Goal: Task Accomplishment & Management: Manage account settings

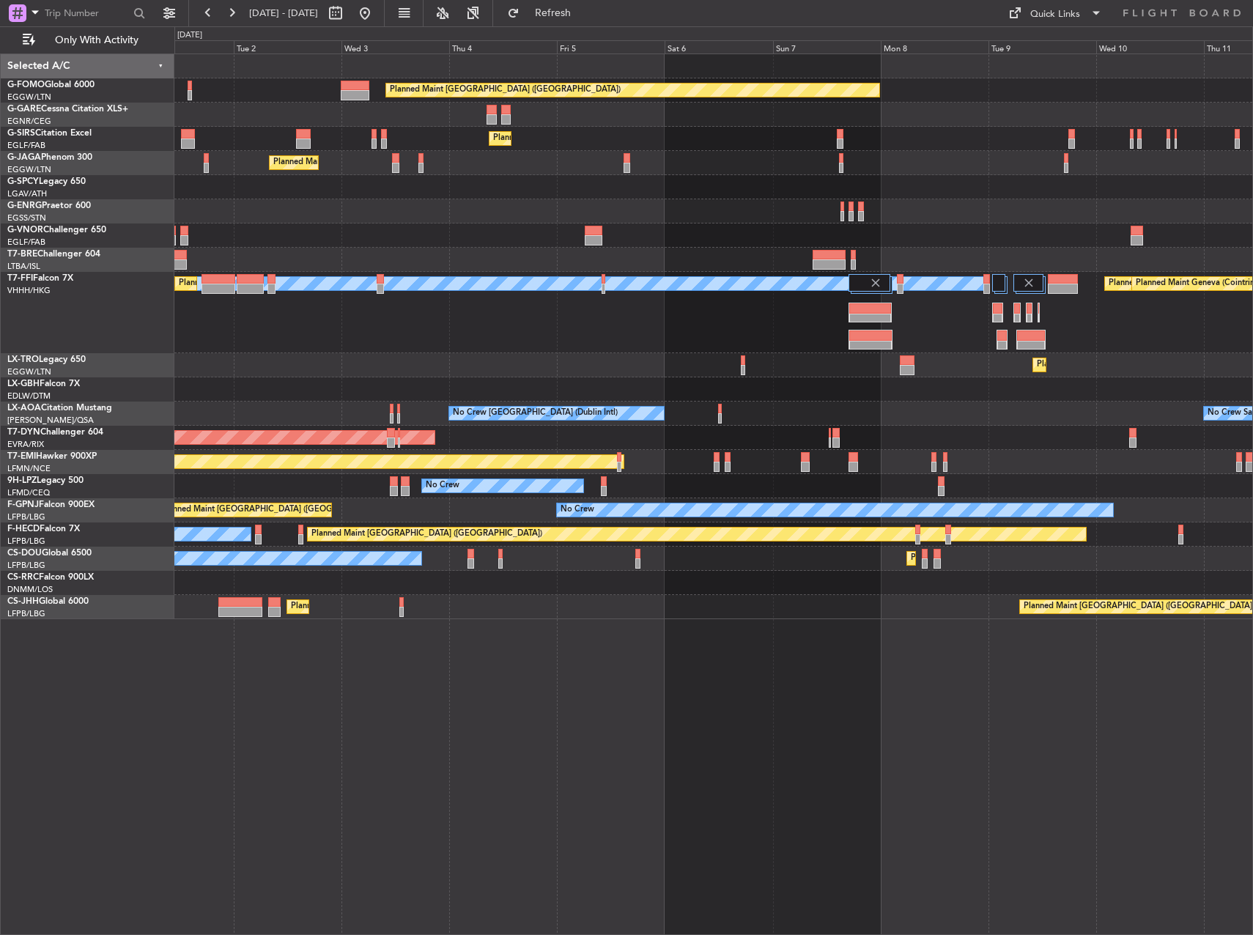
click at [700, 143] on div "Planned Maint [GEOGRAPHIC_DATA] ([GEOGRAPHIC_DATA])" at bounding box center [713, 139] width 1078 height 24
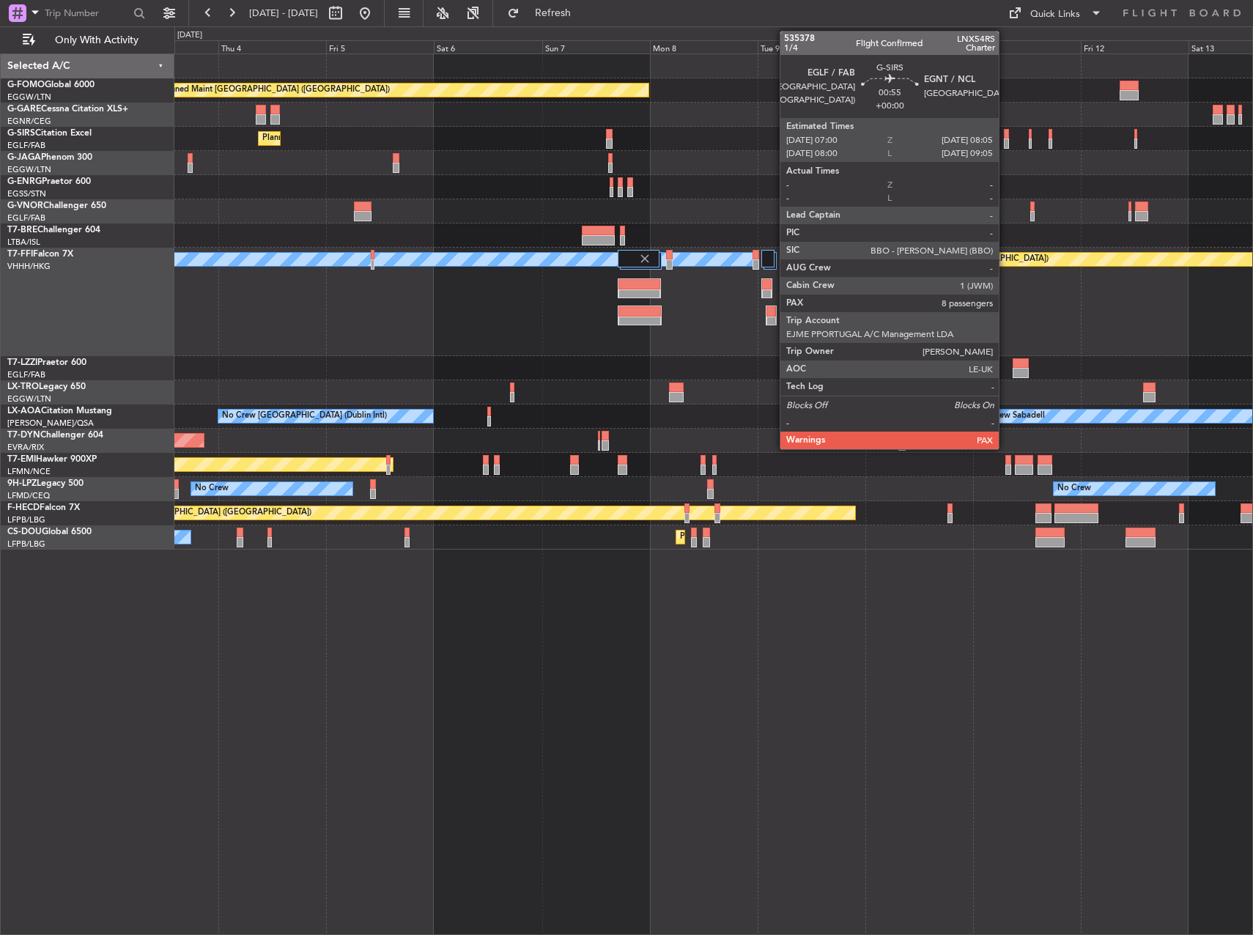
click at [1005, 133] on div at bounding box center [1006, 134] width 5 height 10
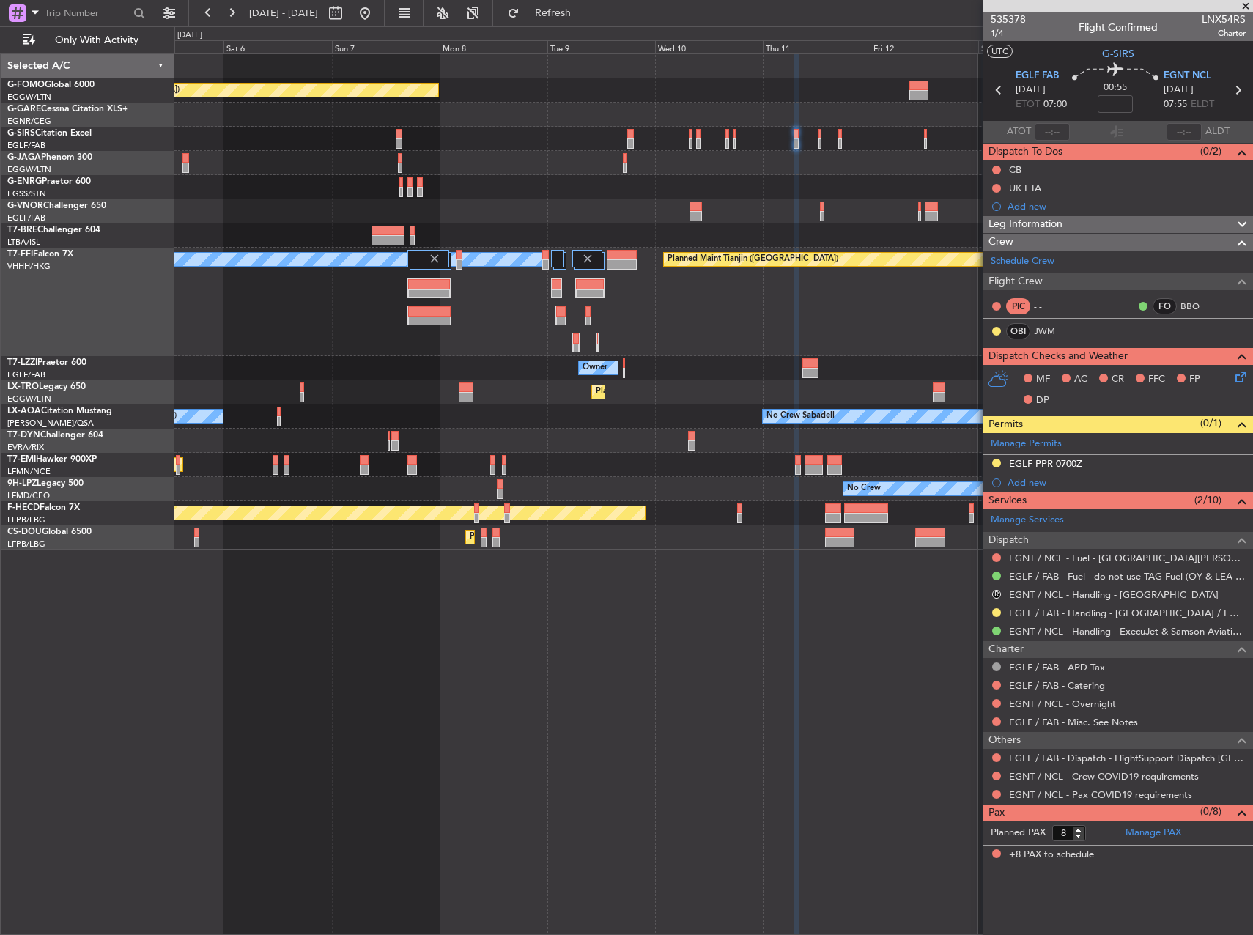
click at [724, 127] on div "Planned Maint [GEOGRAPHIC_DATA] ([GEOGRAPHIC_DATA])" at bounding box center [713, 139] width 1078 height 24
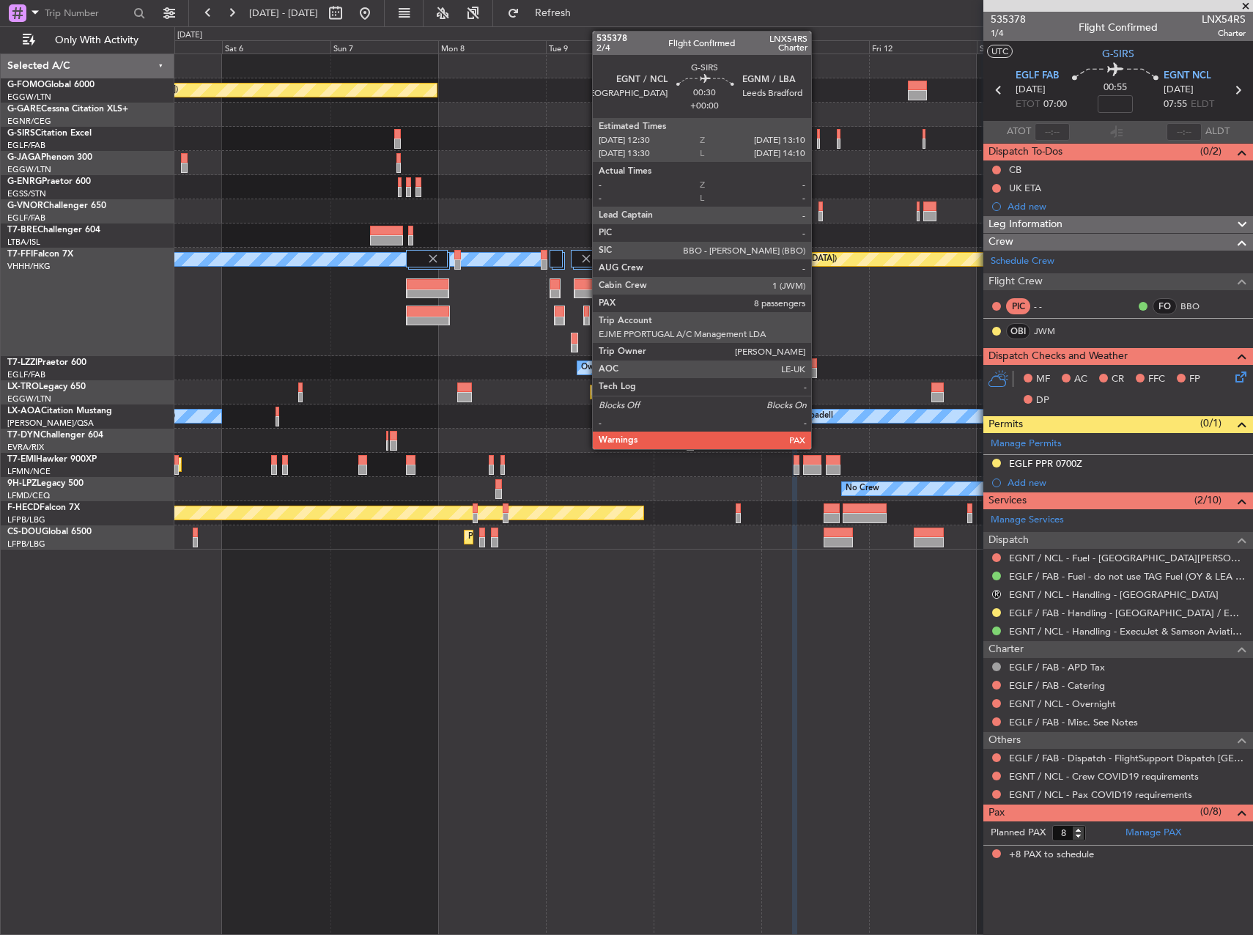
click at [818, 130] on div at bounding box center [819, 134] width 4 height 10
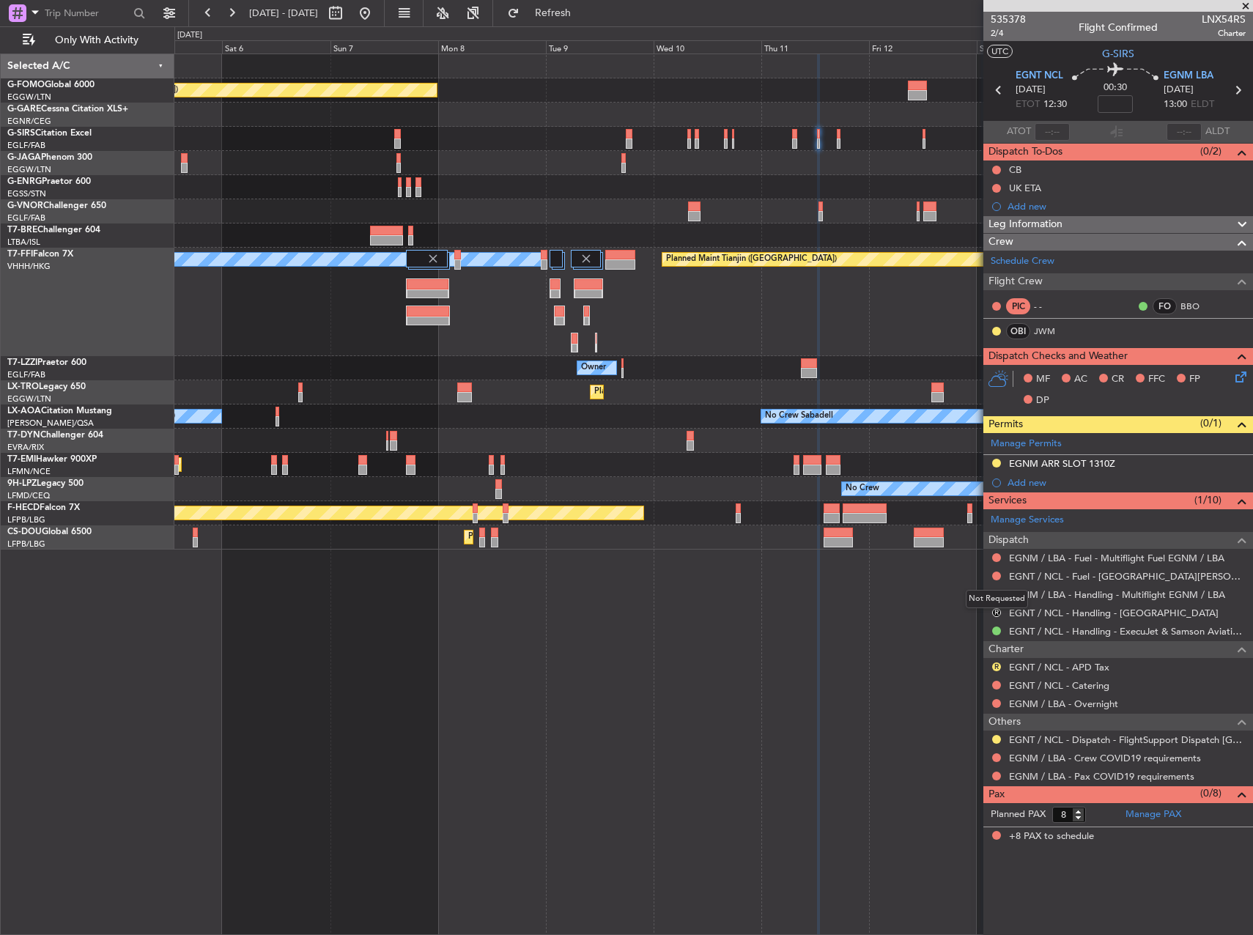
click at [995, 595] on div "Not Requested" at bounding box center [996, 599] width 62 height 18
click at [996, 593] on button at bounding box center [996, 594] width 9 height 9
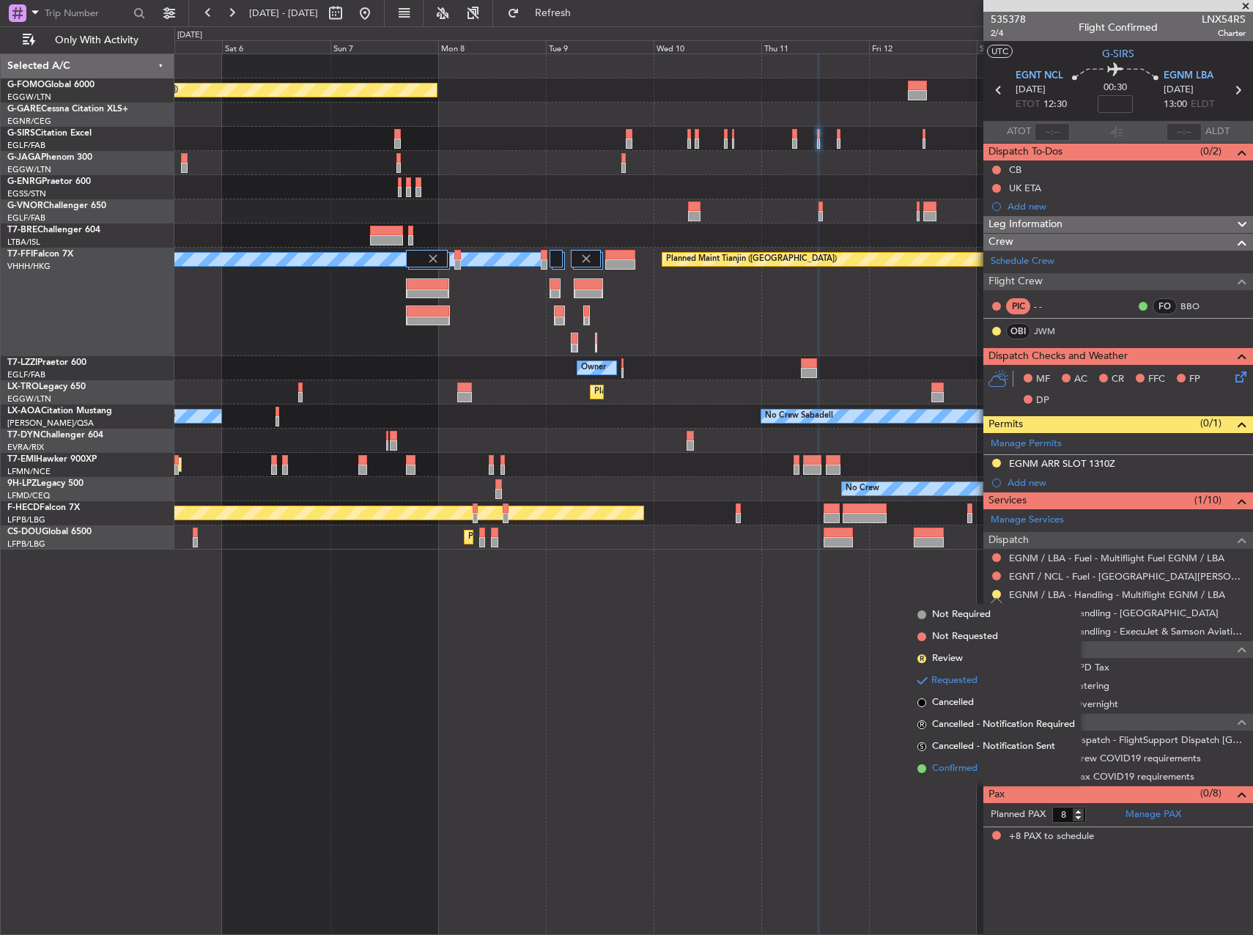
click at [967, 762] on span "Confirmed" at bounding box center [954, 768] width 45 height 15
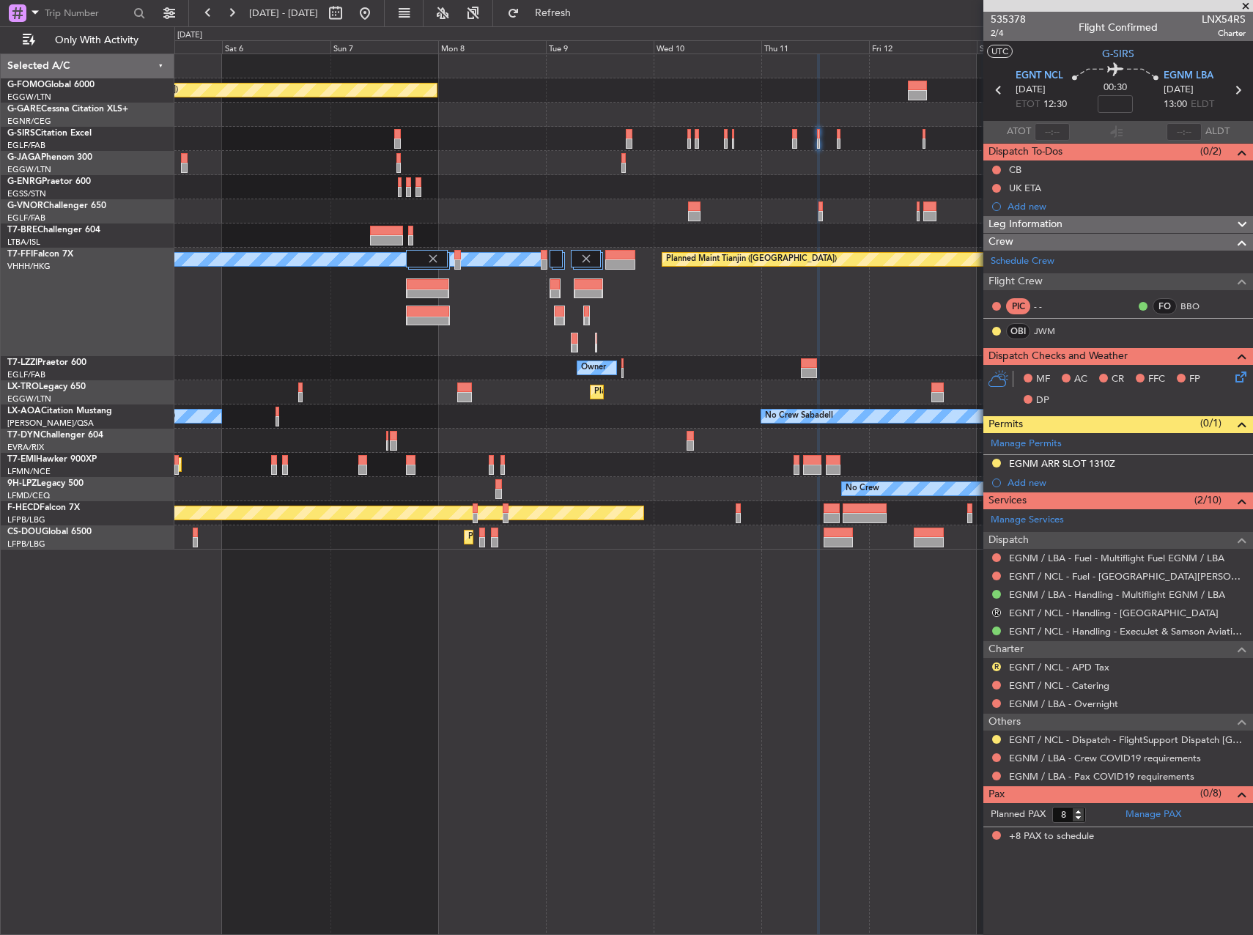
click at [835, 144] on div "Planned Maint [GEOGRAPHIC_DATA] ([GEOGRAPHIC_DATA])" at bounding box center [713, 139] width 1078 height 24
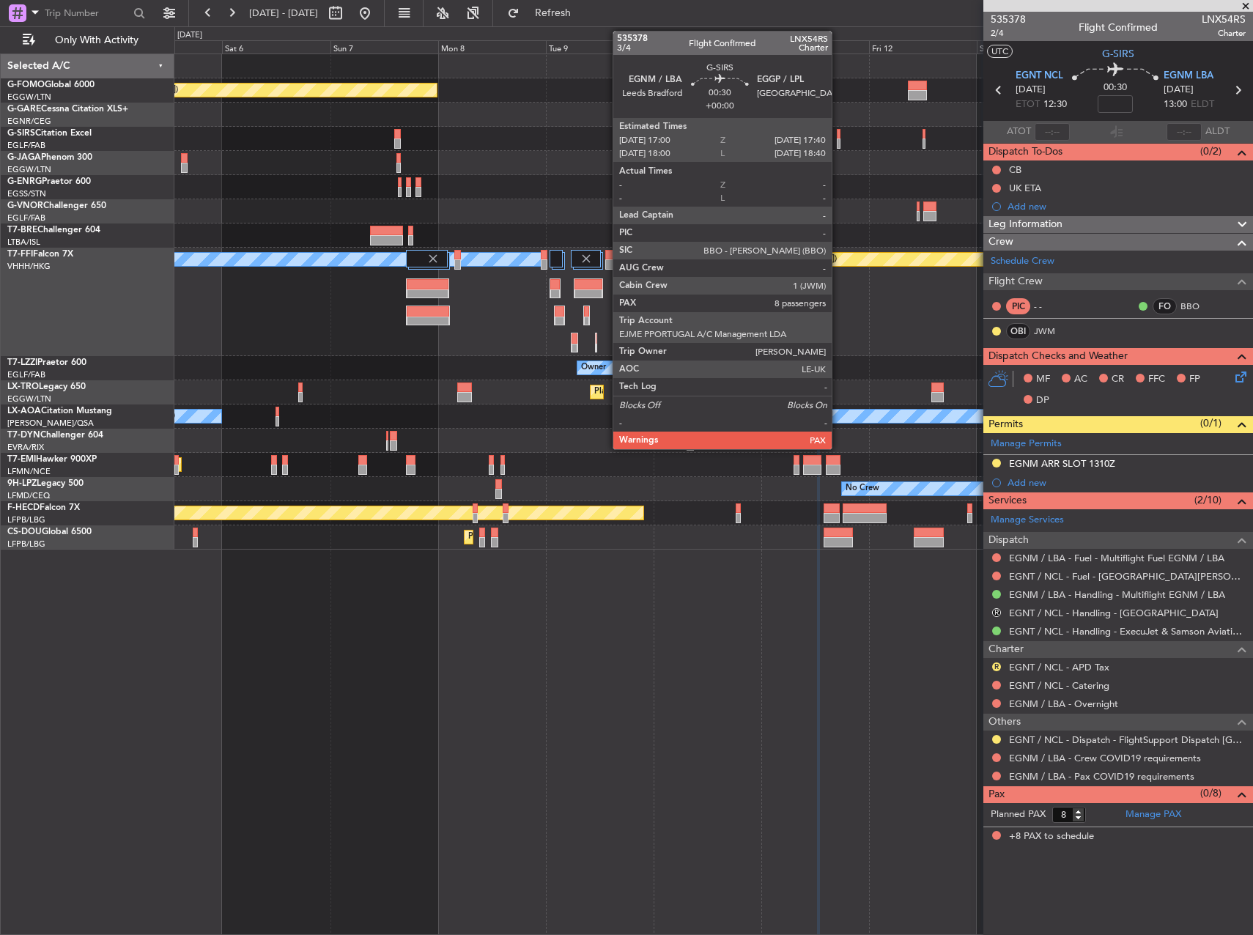
click at [839, 135] on div at bounding box center [839, 134] width 4 height 10
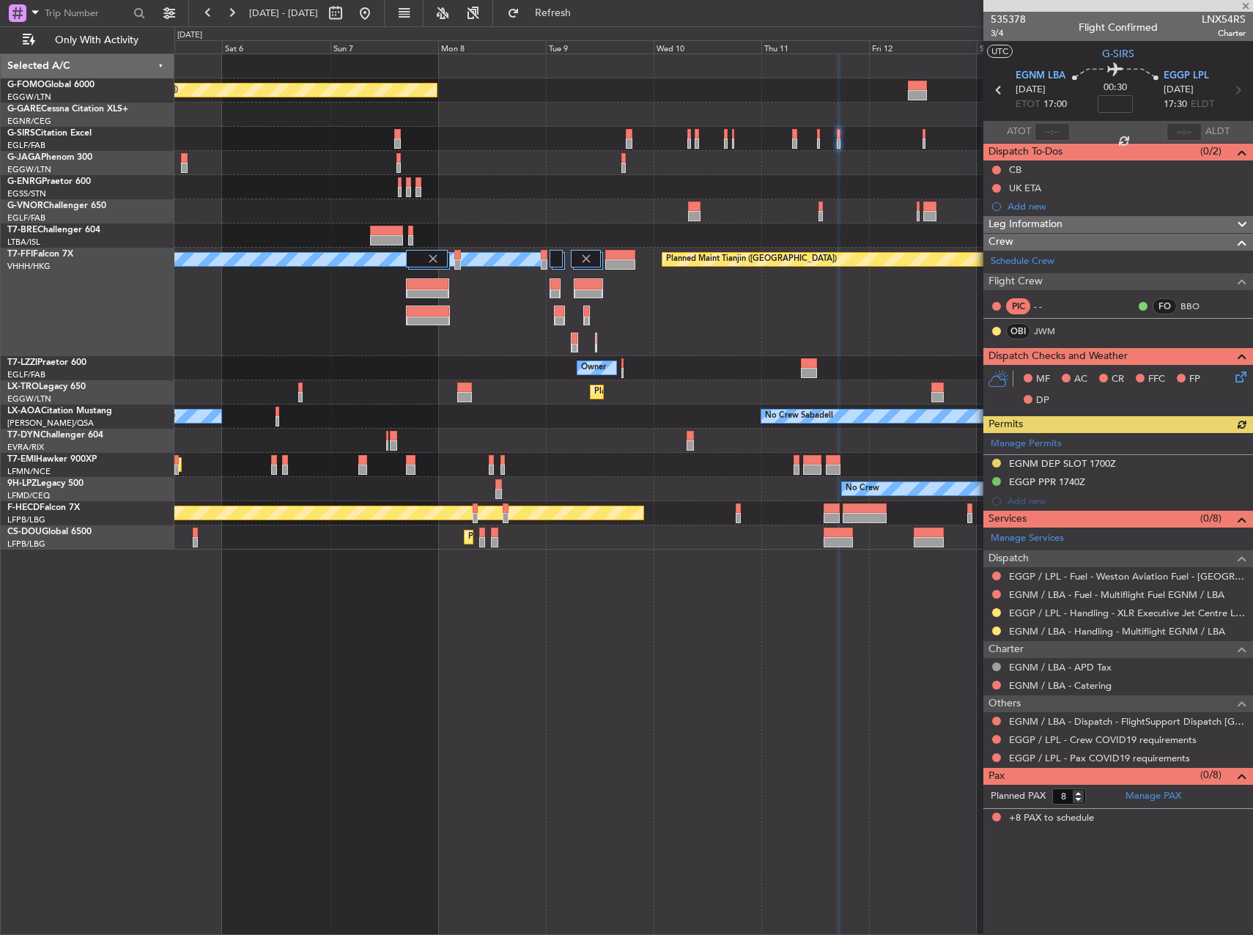
click at [997, 459] on div "Manage Permits EGNM DEP SLOT 1700Z EGGP PPR 1740Z Add new" at bounding box center [1118, 472] width 270 height 78
click at [996, 461] on button at bounding box center [996, 463] width 9 height 9
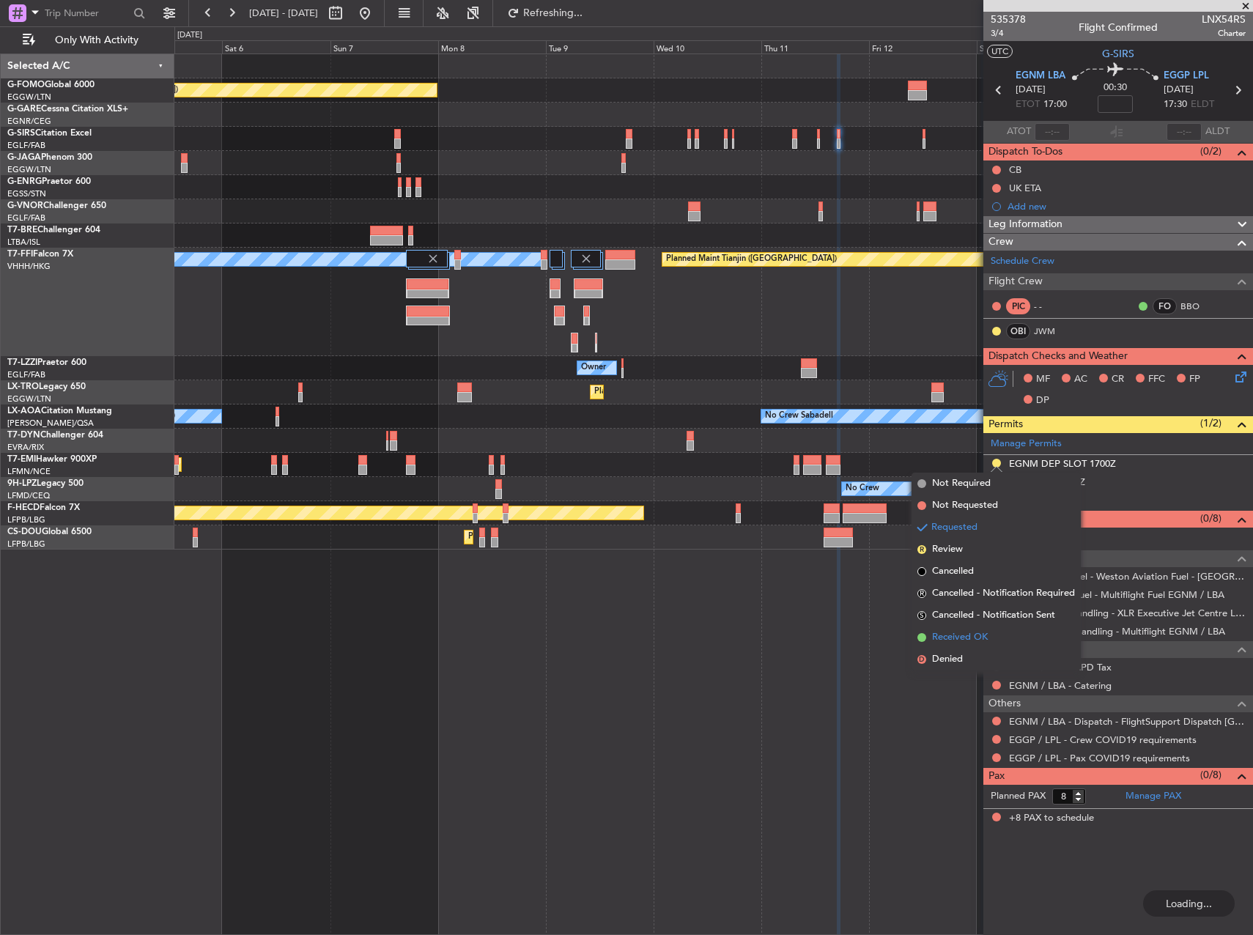
click at [974, 642] on span "Received OK" at bounding box center [960, 637] width 56 height 15
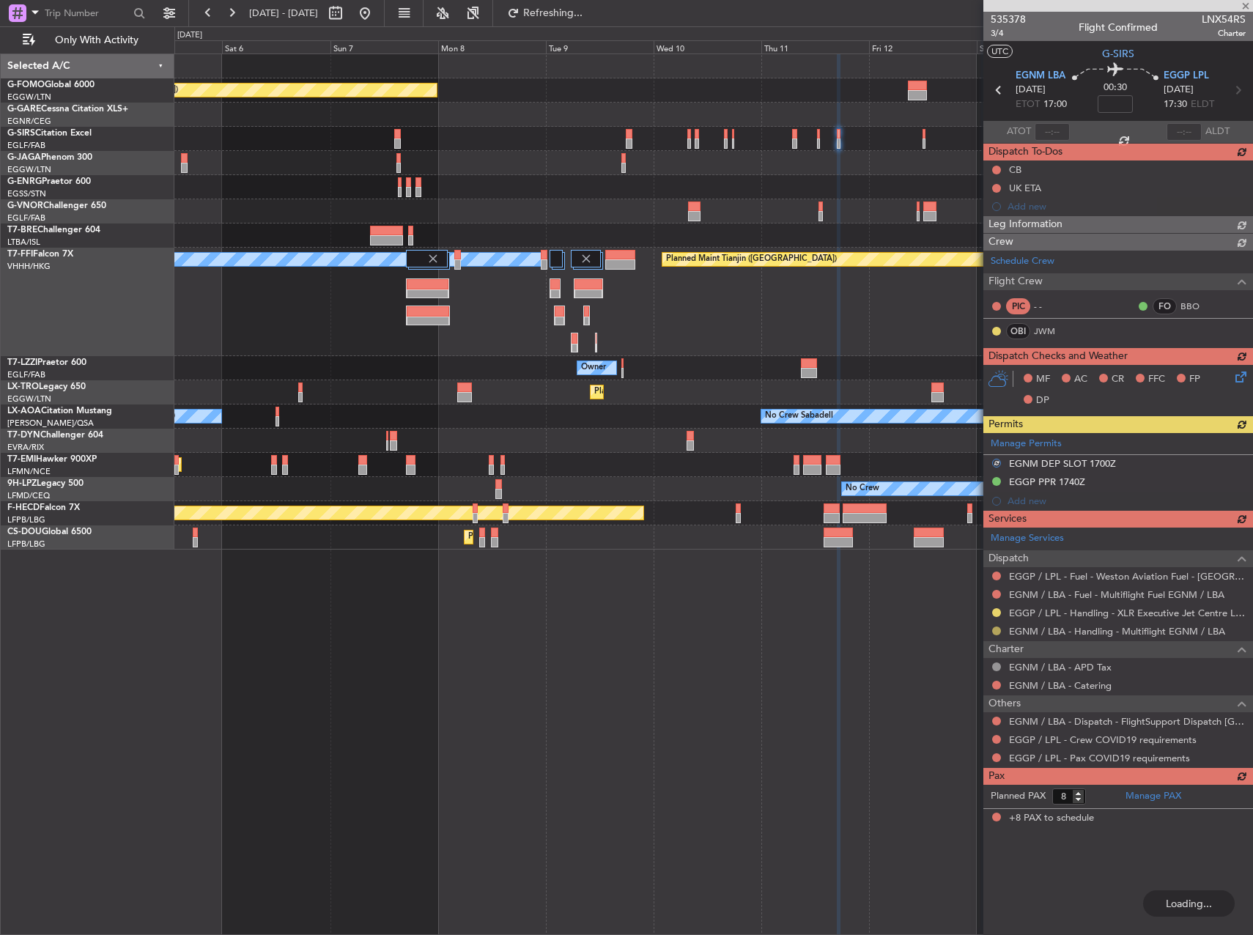
click at [993, 629] on div "Manage Services Dispatch EGGP / LPL - Fuel - Weston Aviation Fuel - [GEOGRAPHIC…" at bounding box center [1118, 647] width 270 height 240
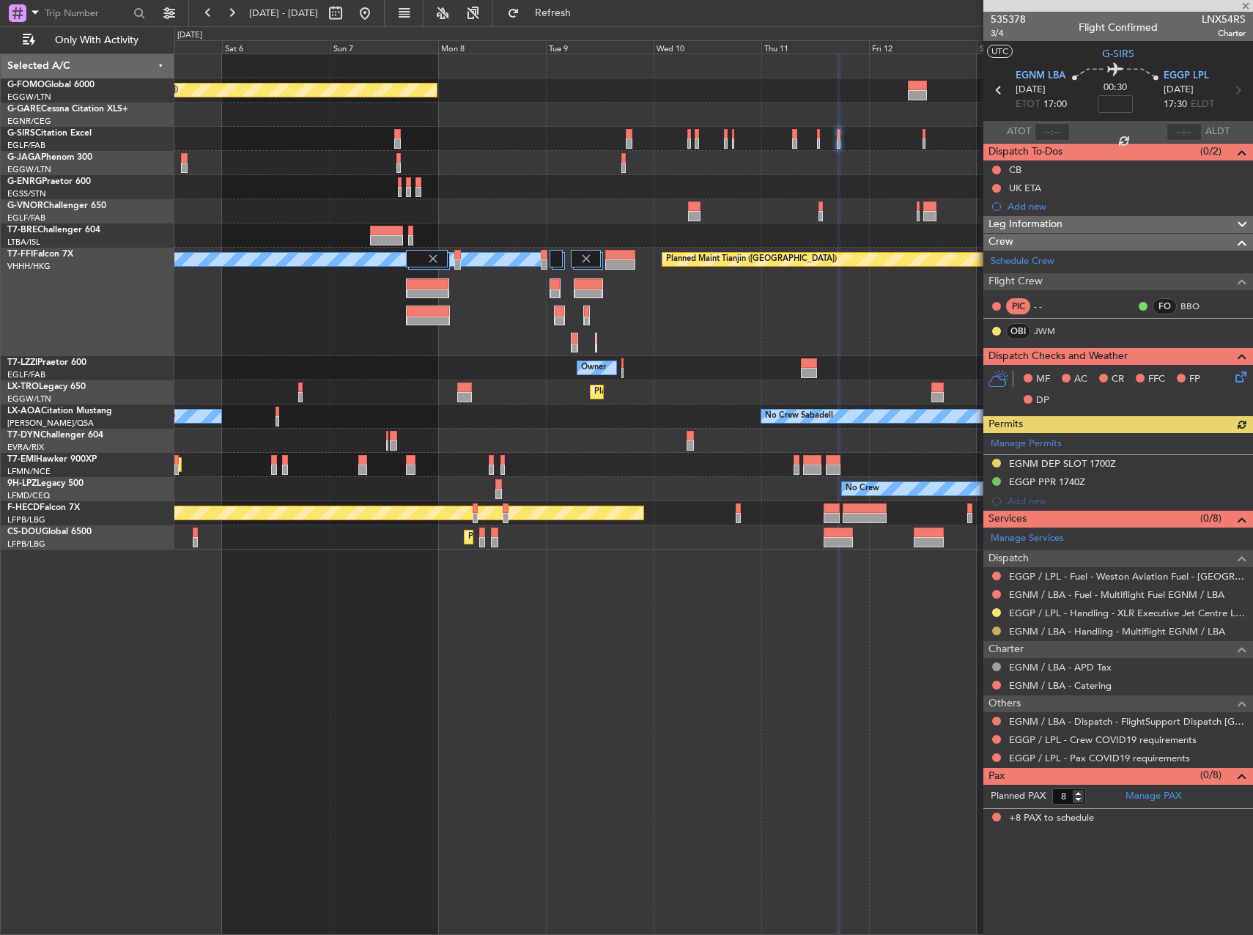
click at [994, 631] on button at bounding box center [996, 630] width 9 height 9
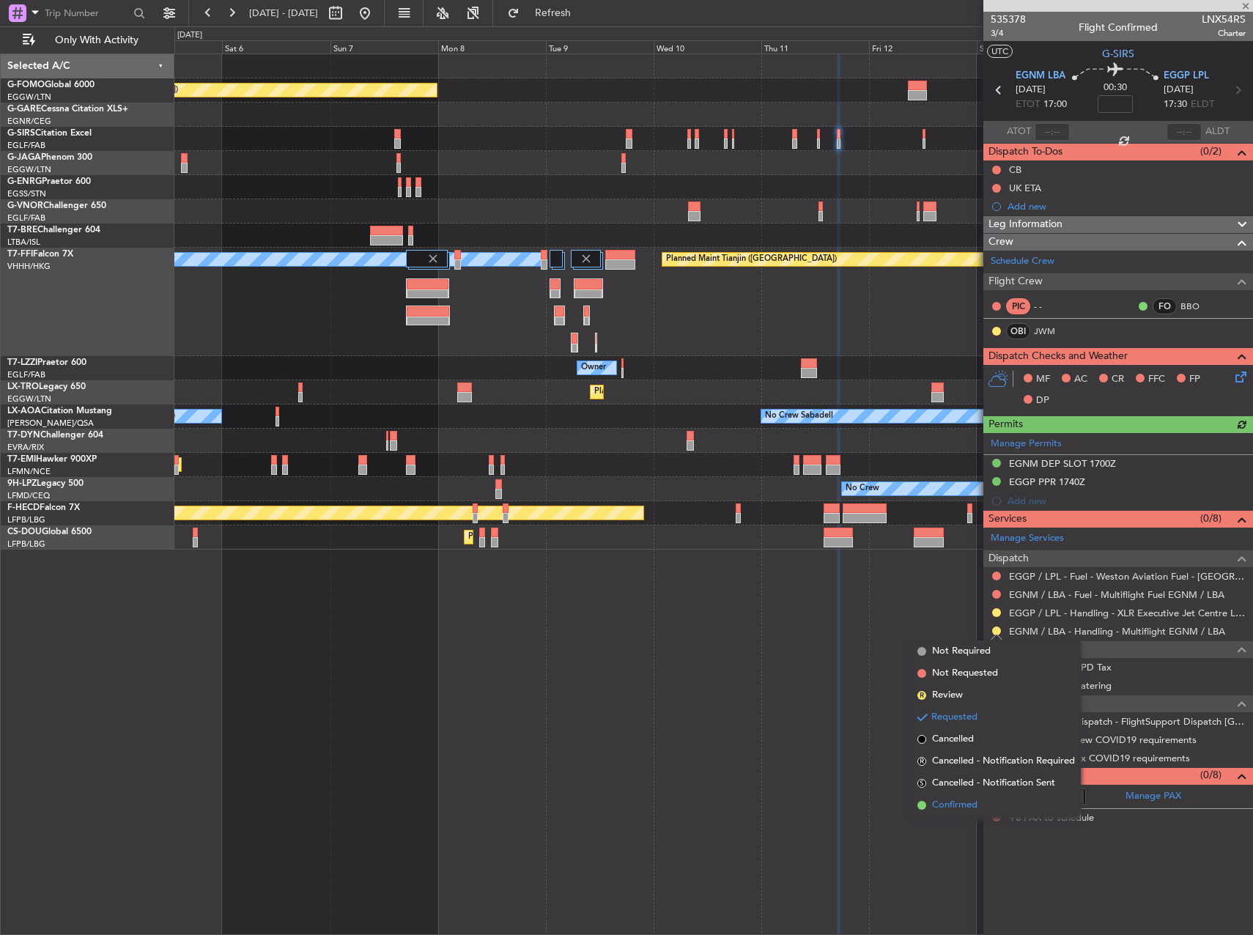
click at [1004, 807] on li "Confirmed" at bounding box center [995, 805] width 169 height 22
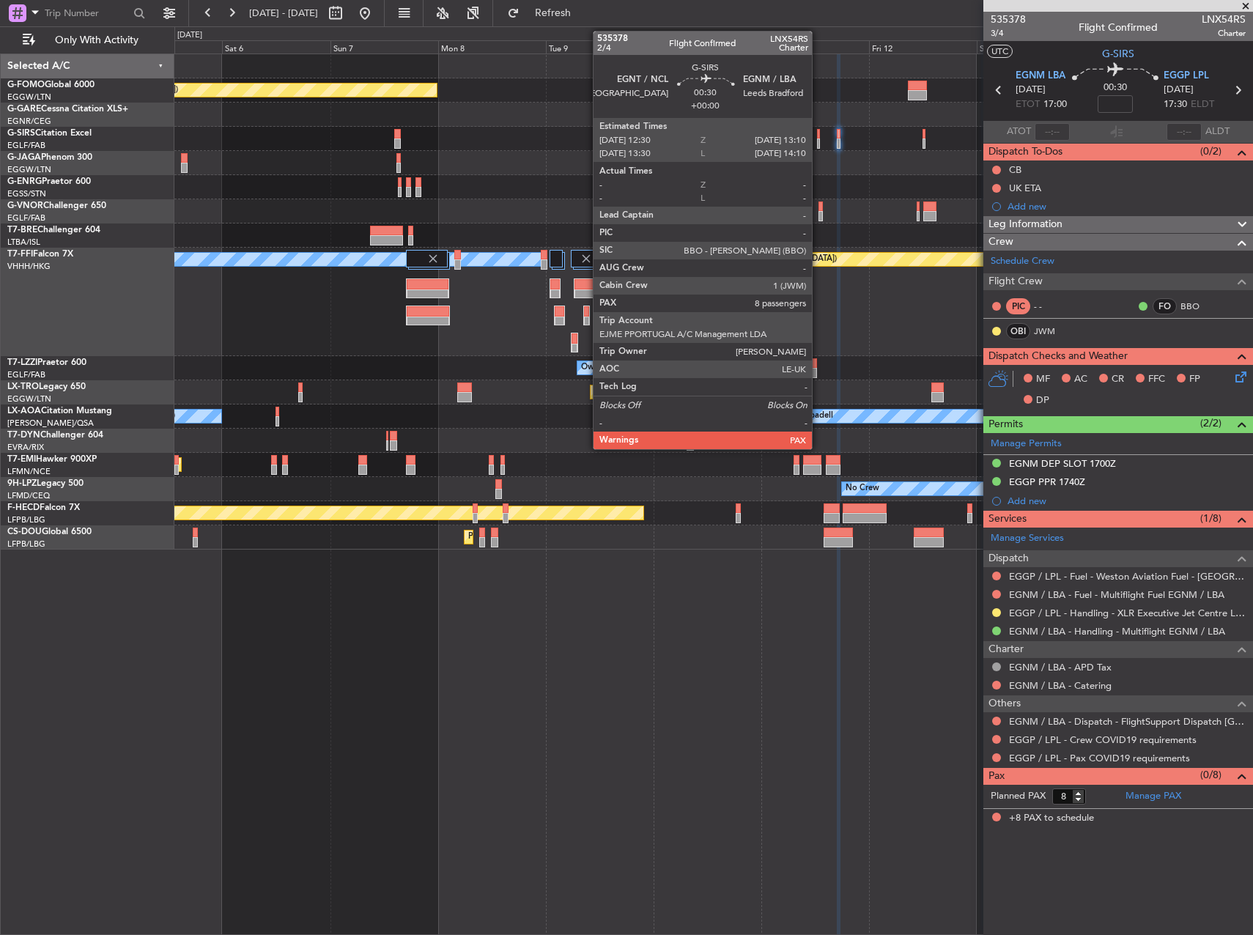
click at [818, 133] on div at bounding box center [819, 134] width 4 height 10
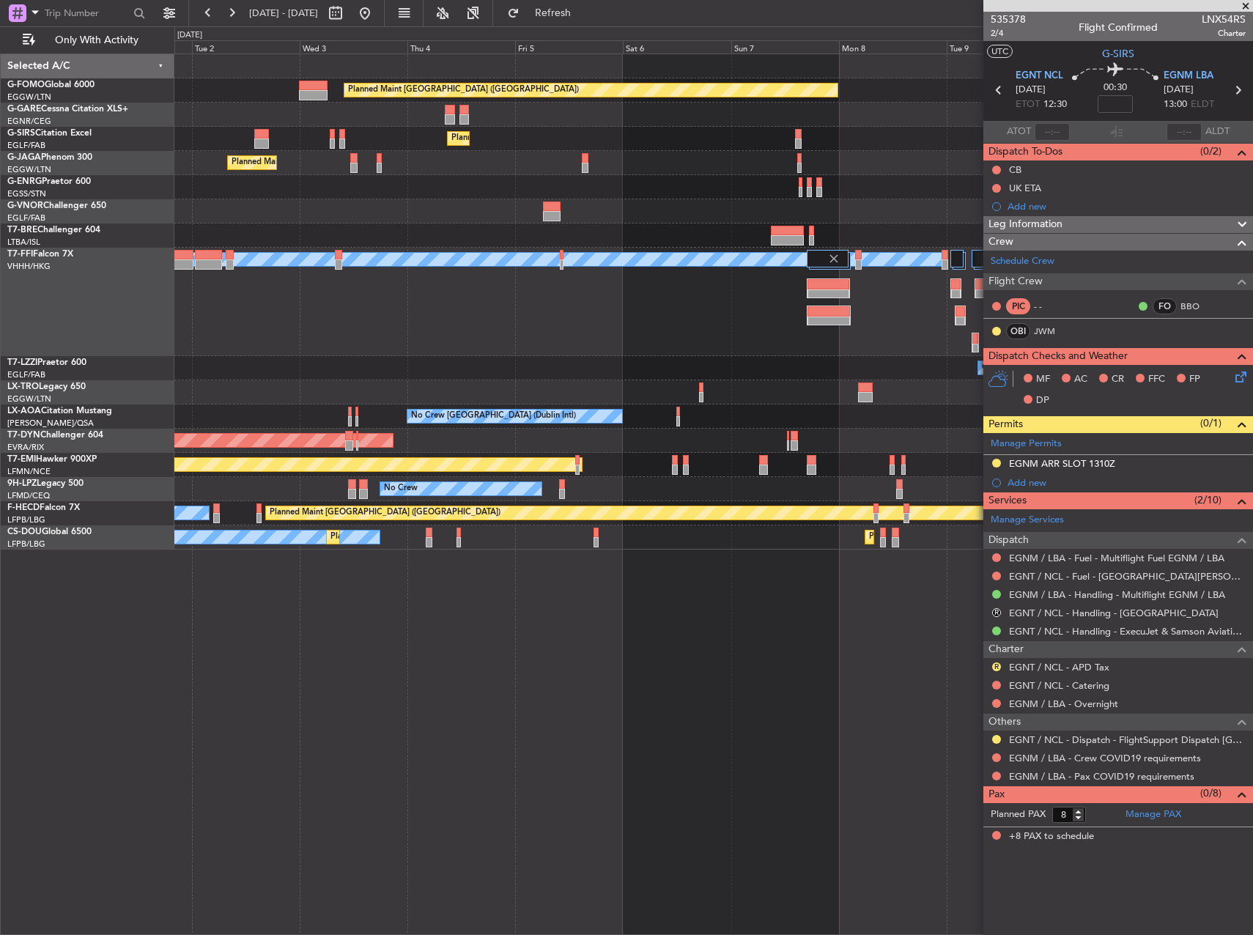
click at [851, 665] on div "Planned Maint [GEOGRAPHIC_DATA] ([GEOGRAPHIC_DATA]) Planned Maint [GEOGRAPHIC_D…" at bounding box center [713, 493] width 1078 height 881
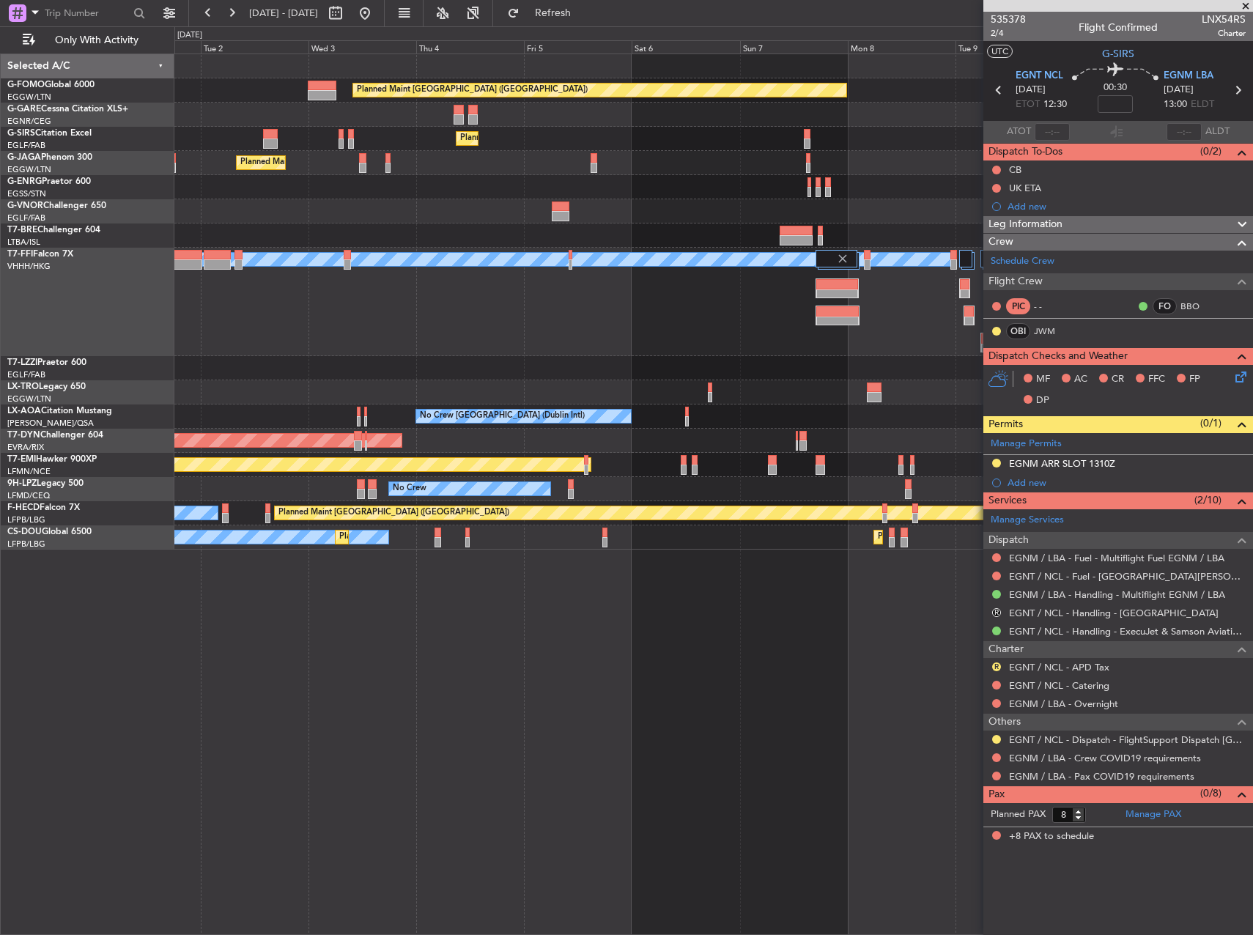
click at [978, 627] on div "Planned Maint [GEOGRAPHIC_DATA] ([GEOGRAPHIC_DATA]) Planned Maint [GEOGRAPHIC_D…" at bounding box center [713, 493] width 1078 height 881
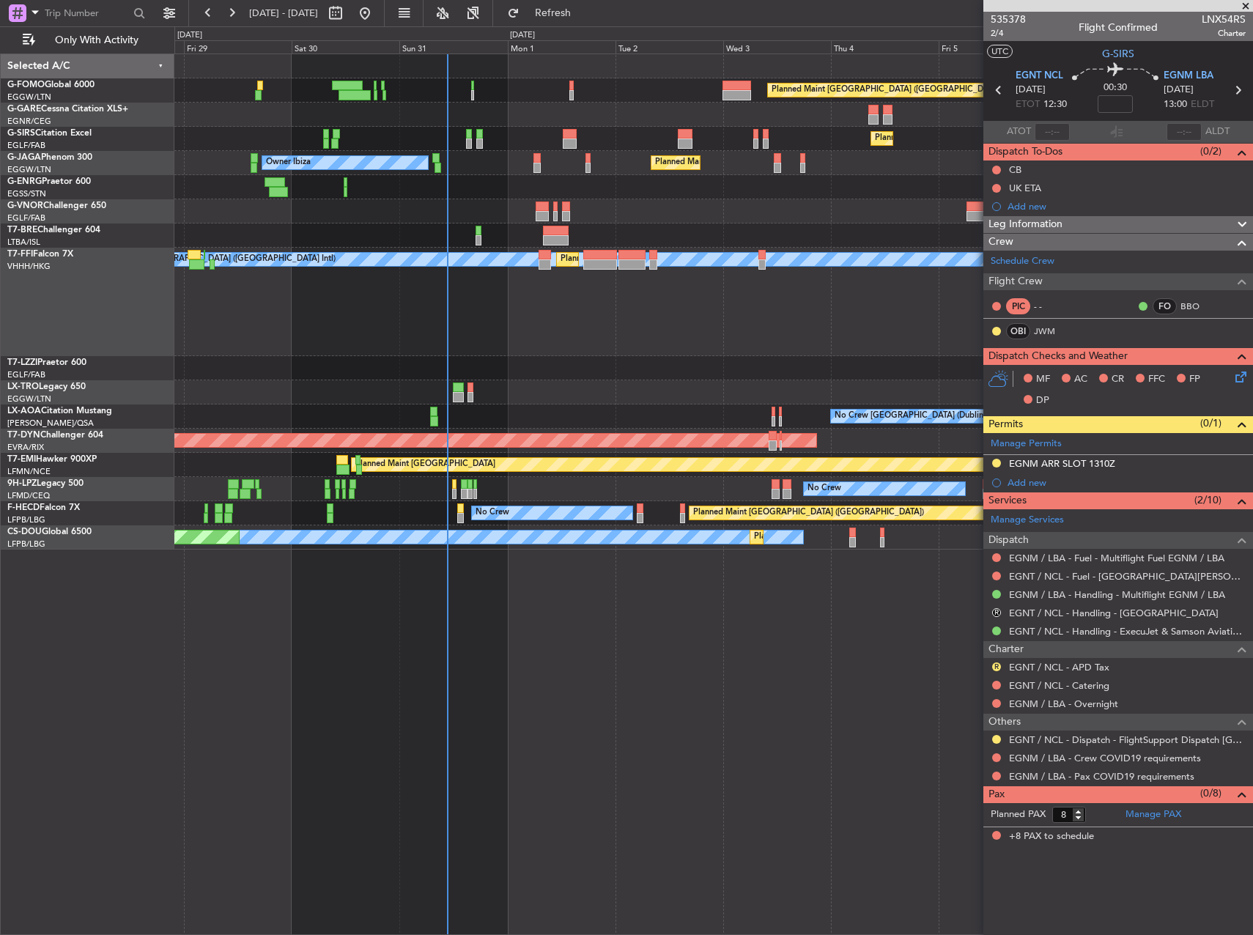
click at [322, 631] on div "Planned Maint [GEOGRAPHIC_DATA] ([GEOGRAPHIC_DATA]) Planned Maint [GEOGRAPHIC_D…" at bounding box center [713, 493] width 1078 height 881
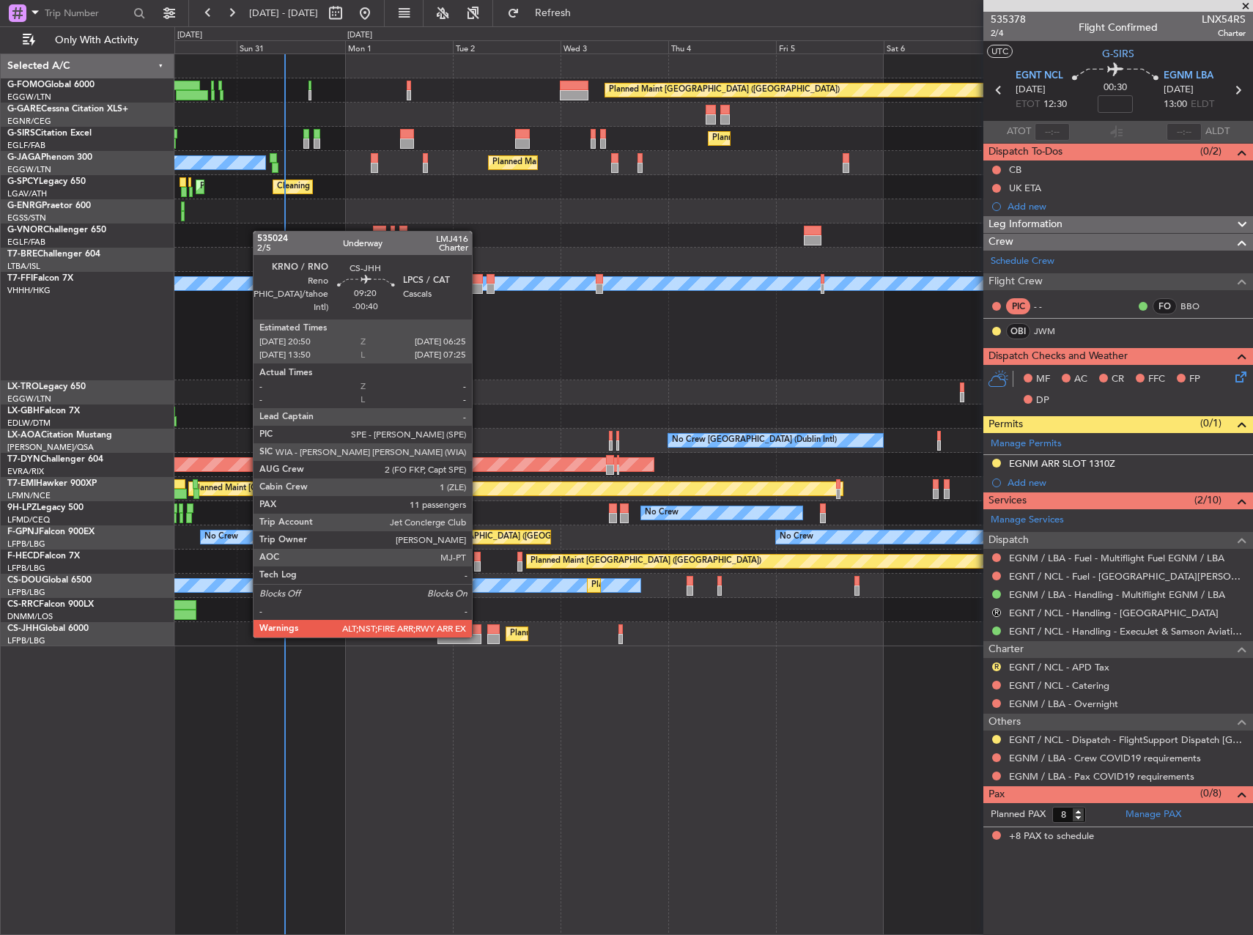
click at [478, 636] on div at bounding box center [458, 639] width 43 height 10
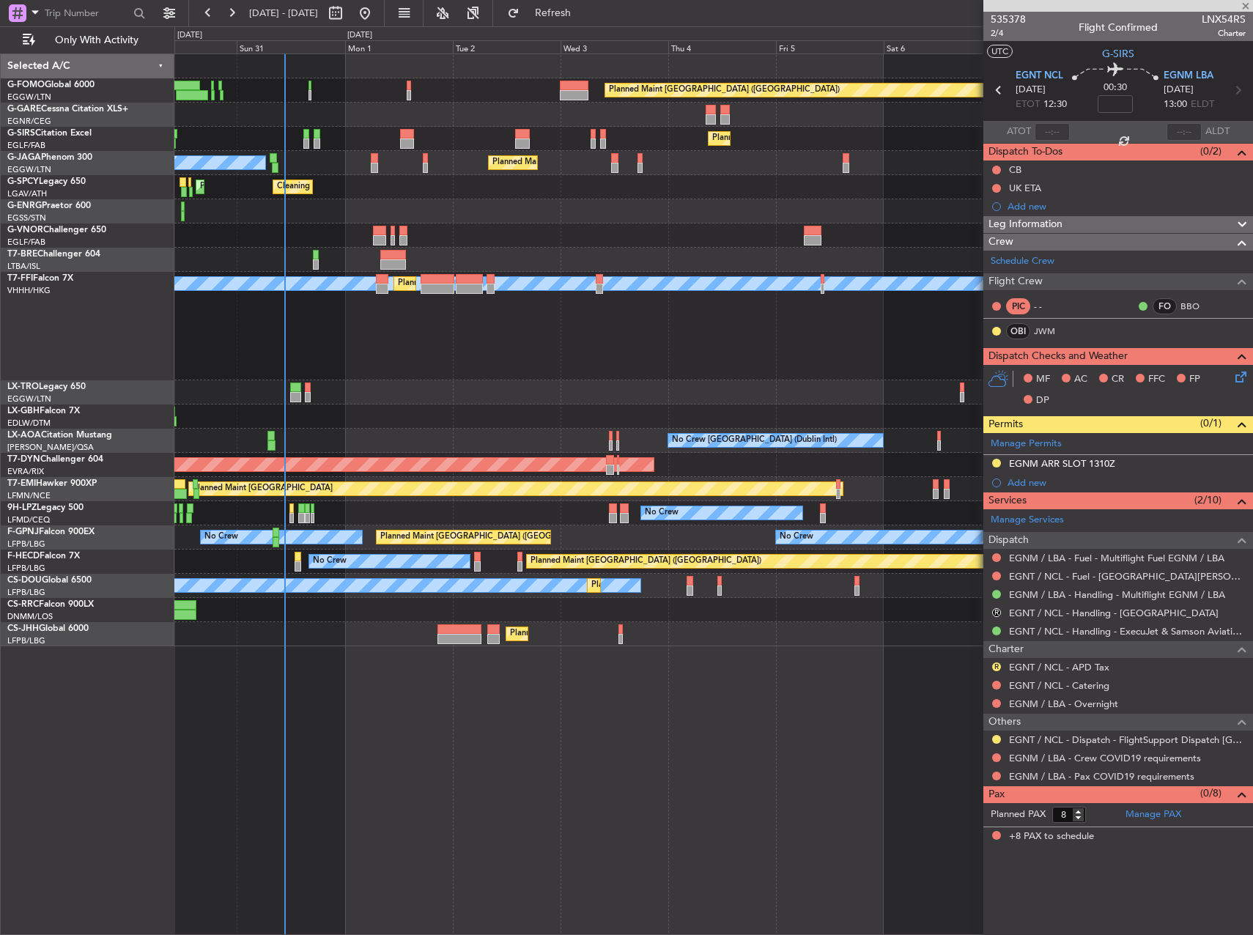
type input "-00:40"
type input "11"
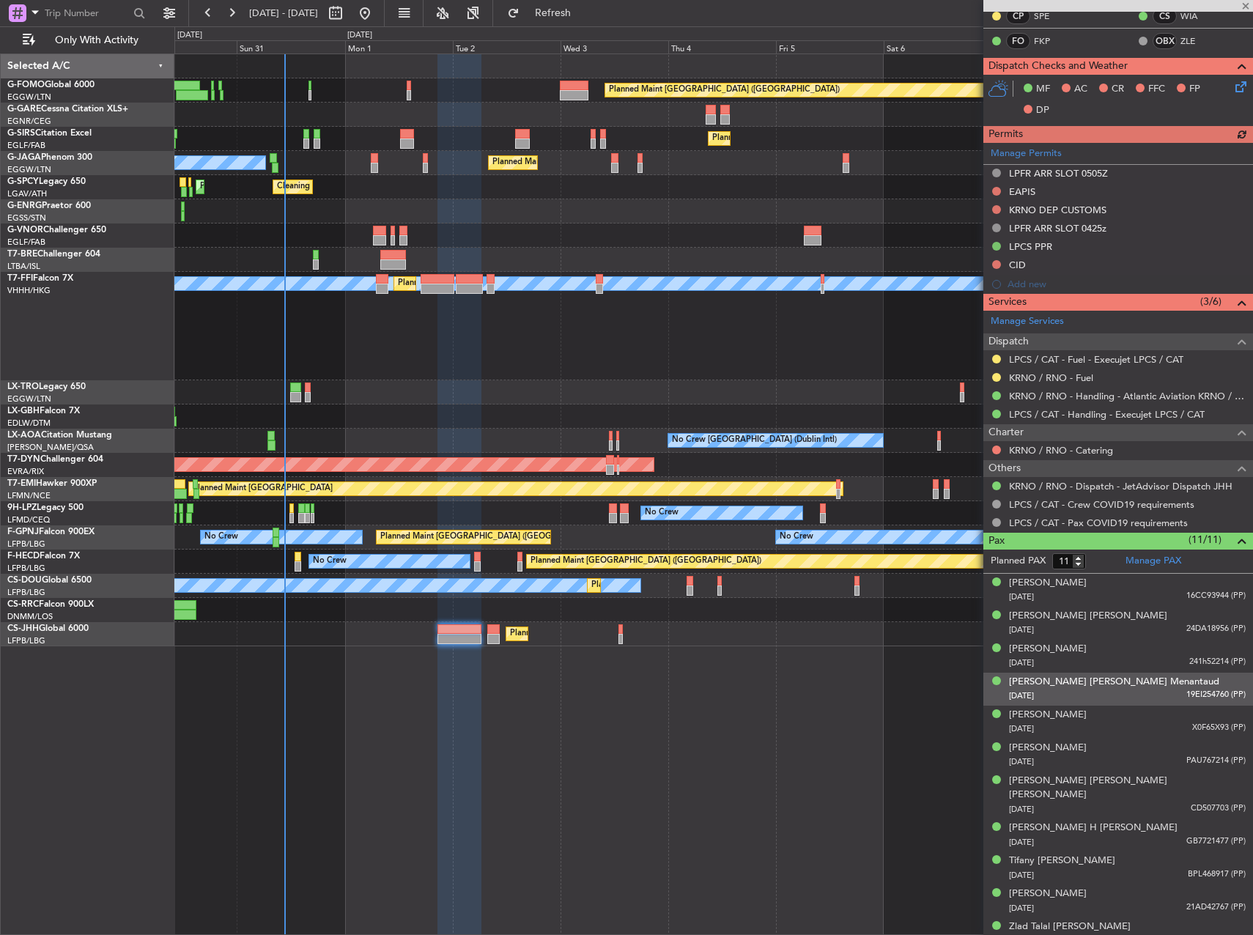
scroll to position [364, 0]
click at [994, 355] on button at bounding box center [996, 358] width 9 height 9
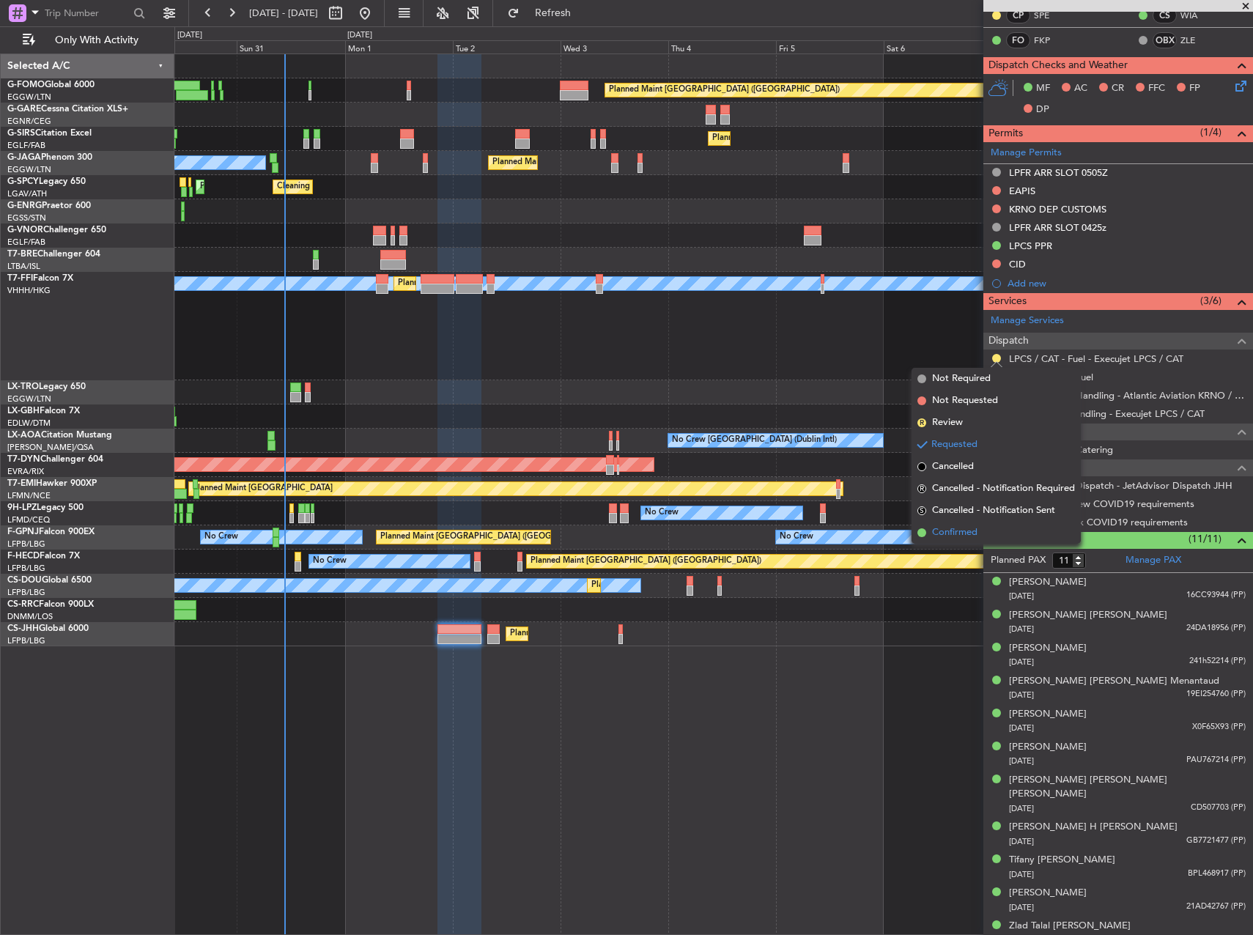
click at [954, 530] on span "Confirmed" at bounding box center [954, 532] width 45 height 15
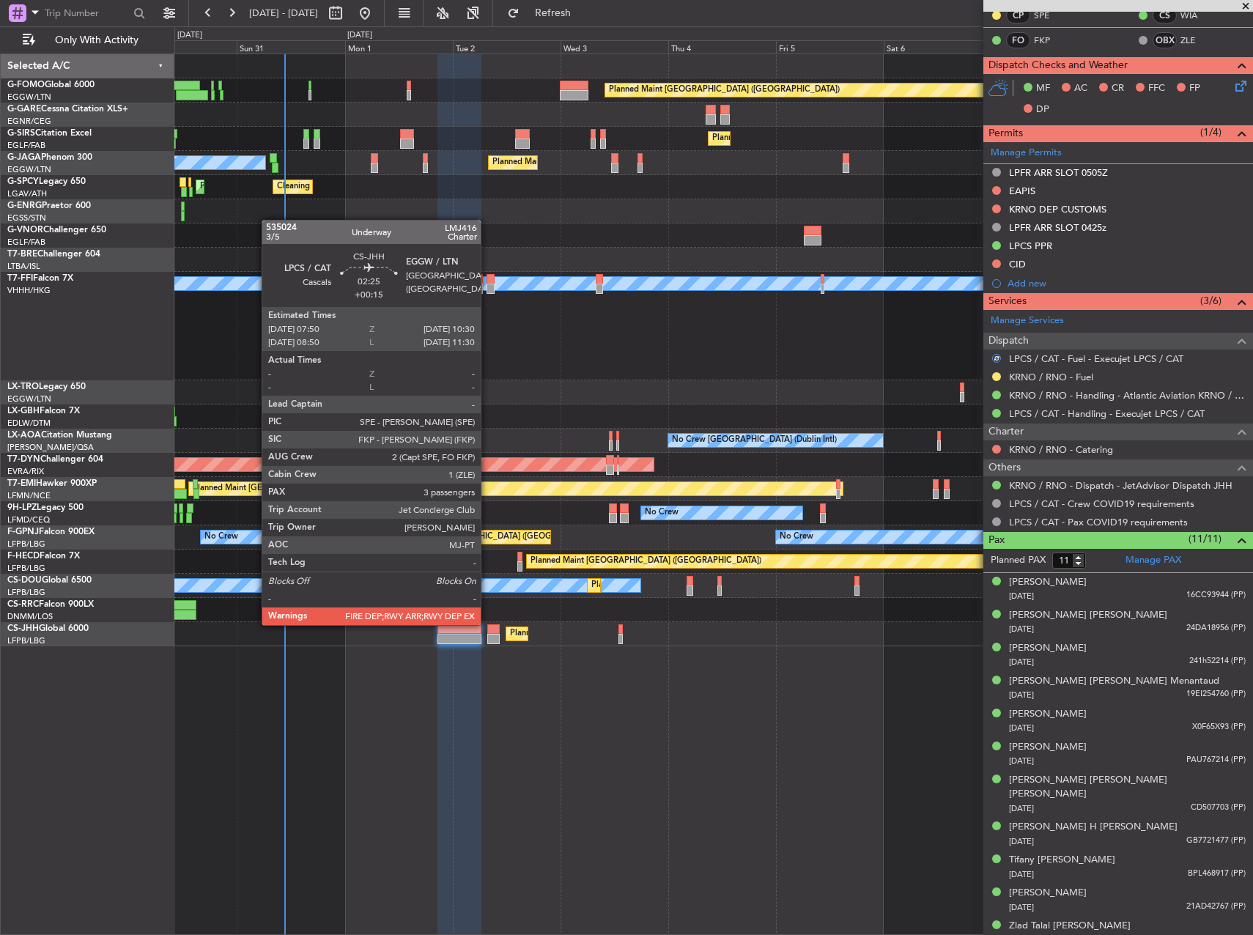
click at [487, 624] on div at bounding box center [493, 629] width 12 height 10
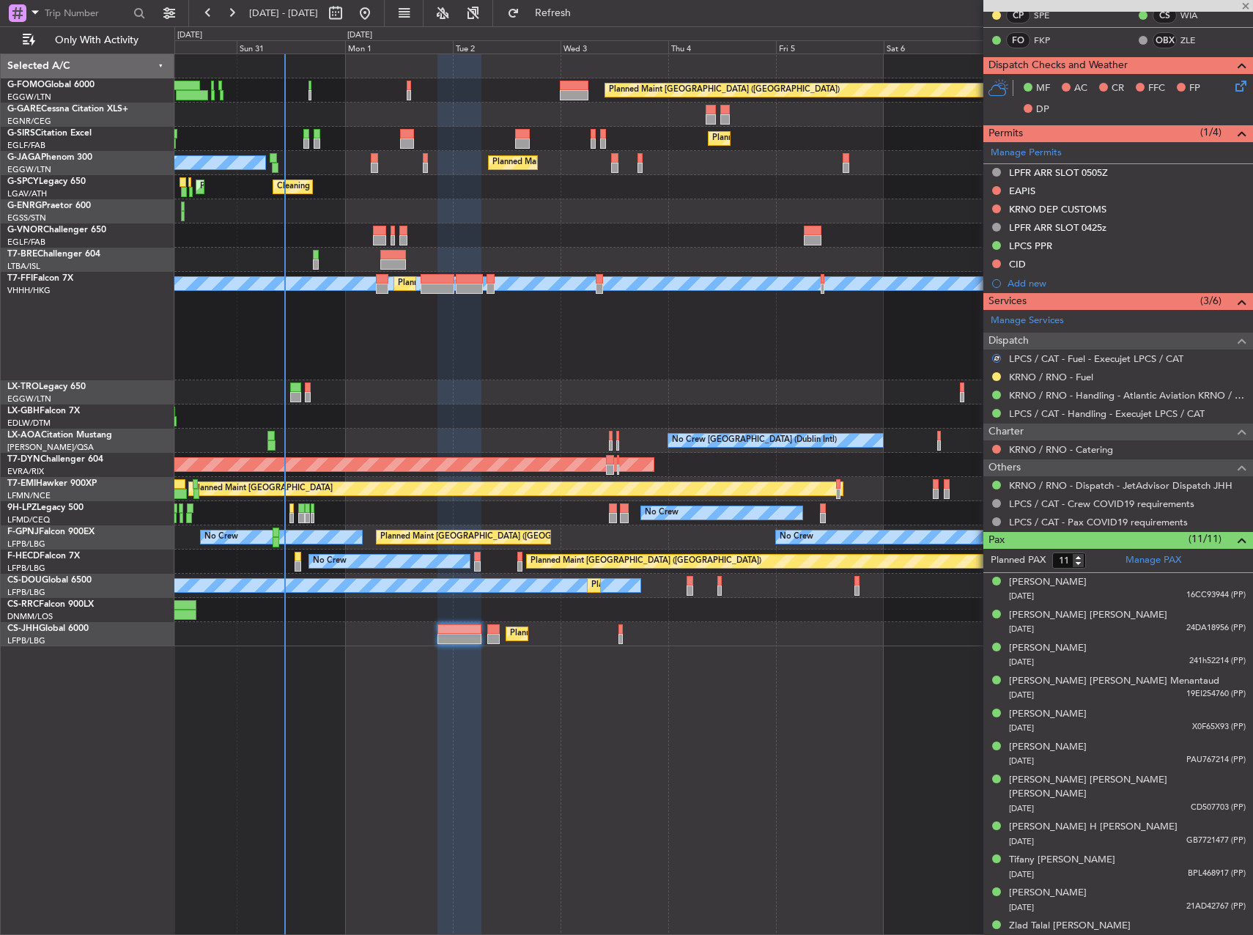
type input "+00:15"
type input "3"
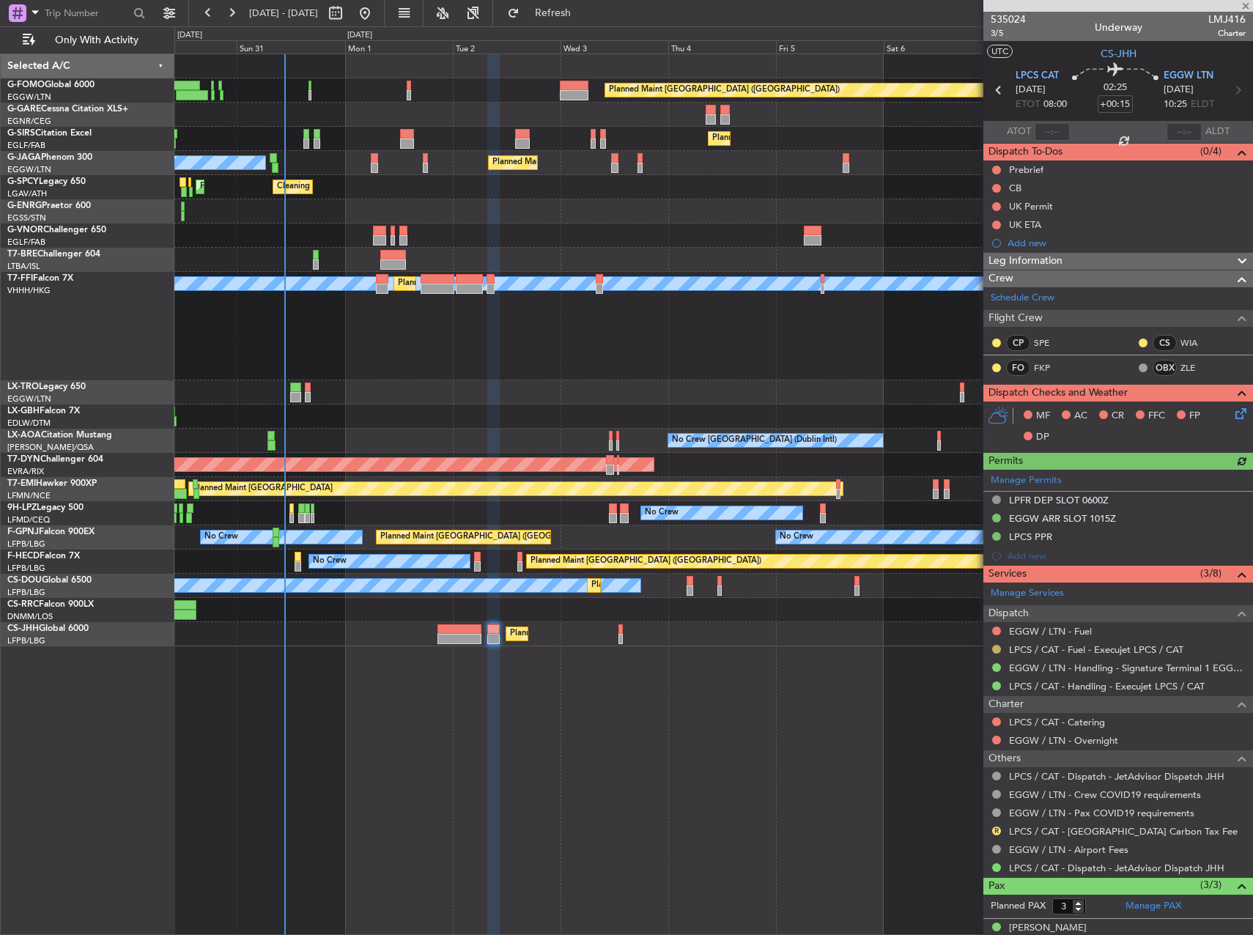
click at [995, 648] on button at bounding box center [996, 649] width 9 height 9
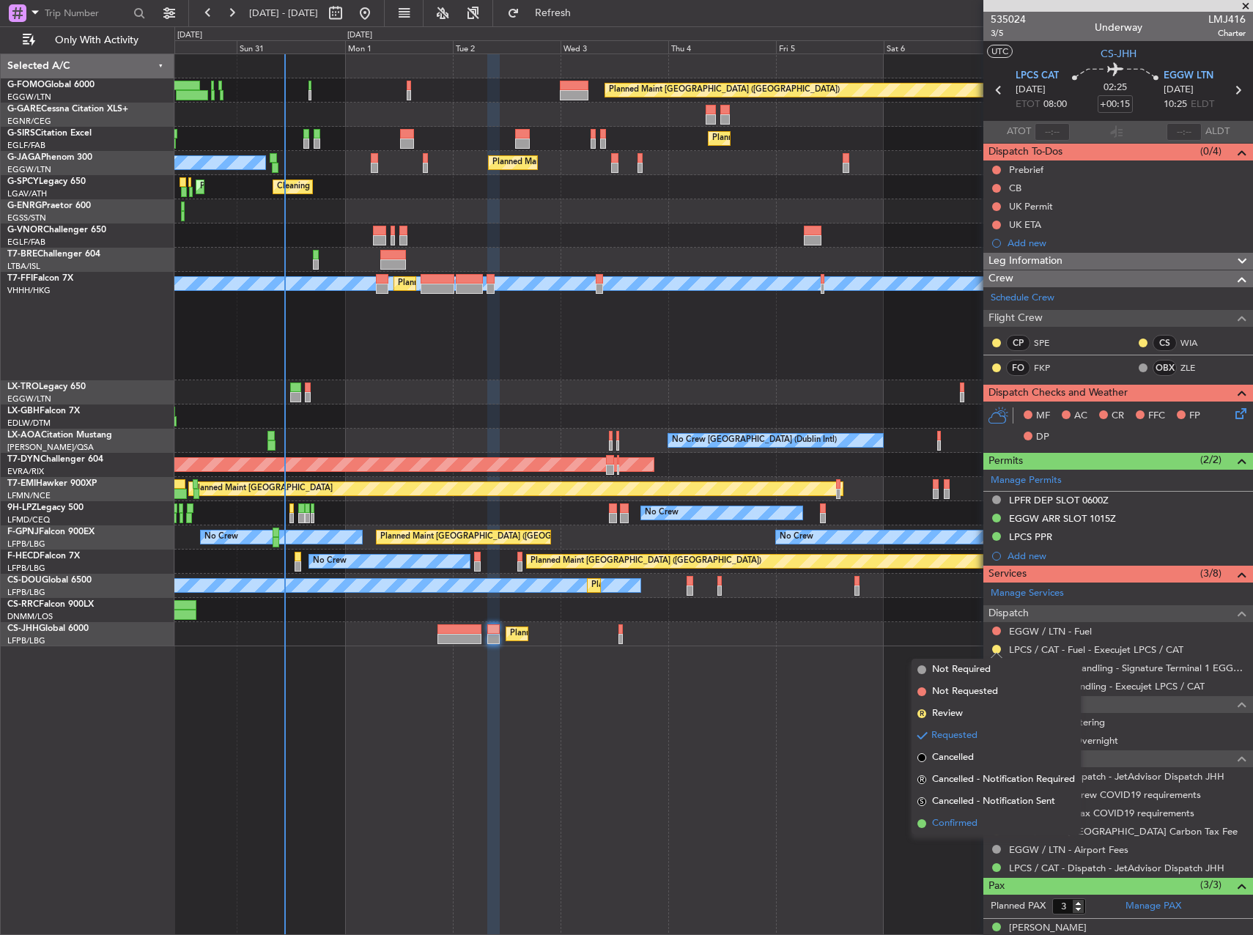
click at [932, 823] on span "Confirmed" at bounding box center [954, 823] width 45 height 15
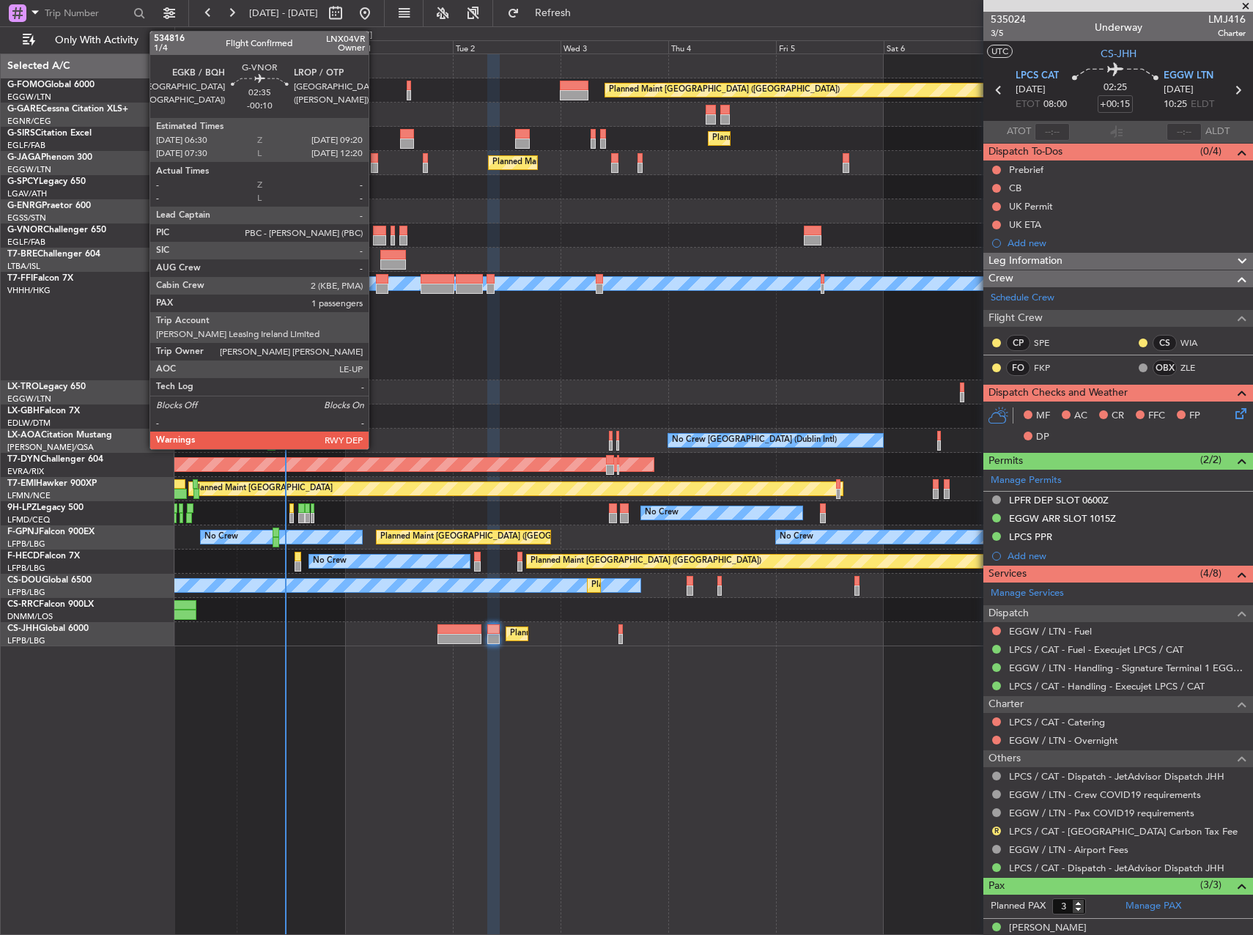
click at [375, 234] on div at bounding box center [379, 231] width 13 height 10
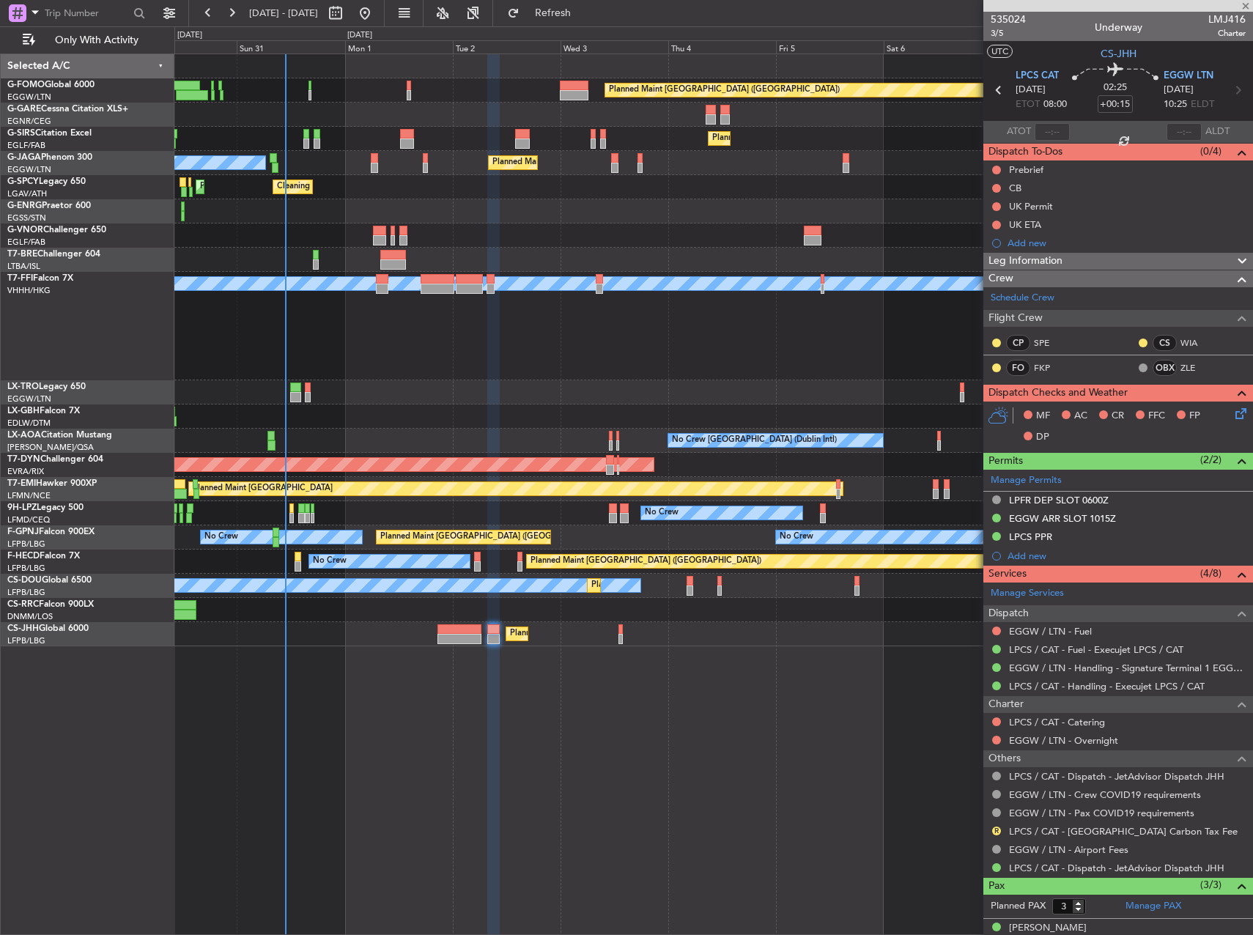
type input "-00:10"
type input "1"
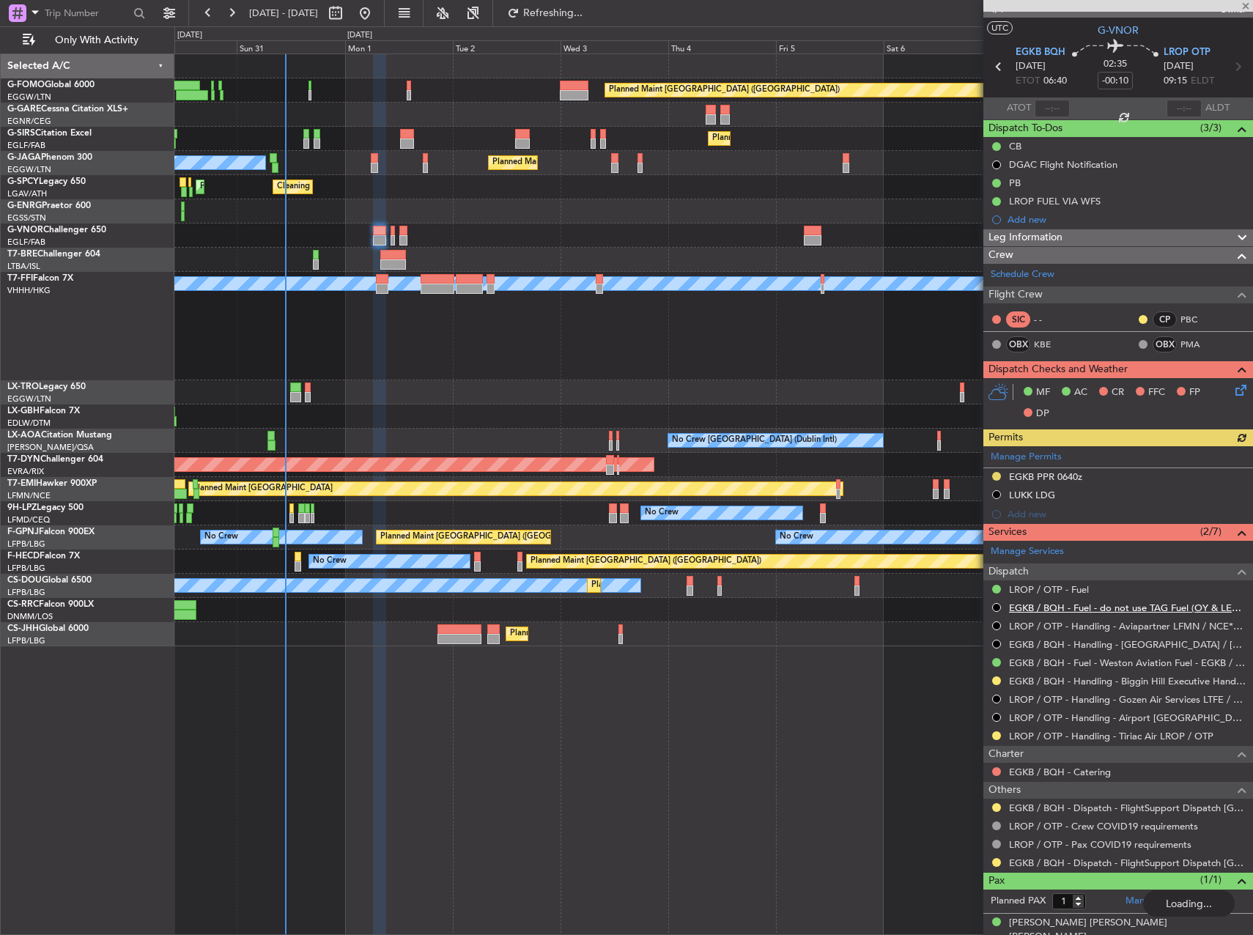
scroll to position [34, 0]
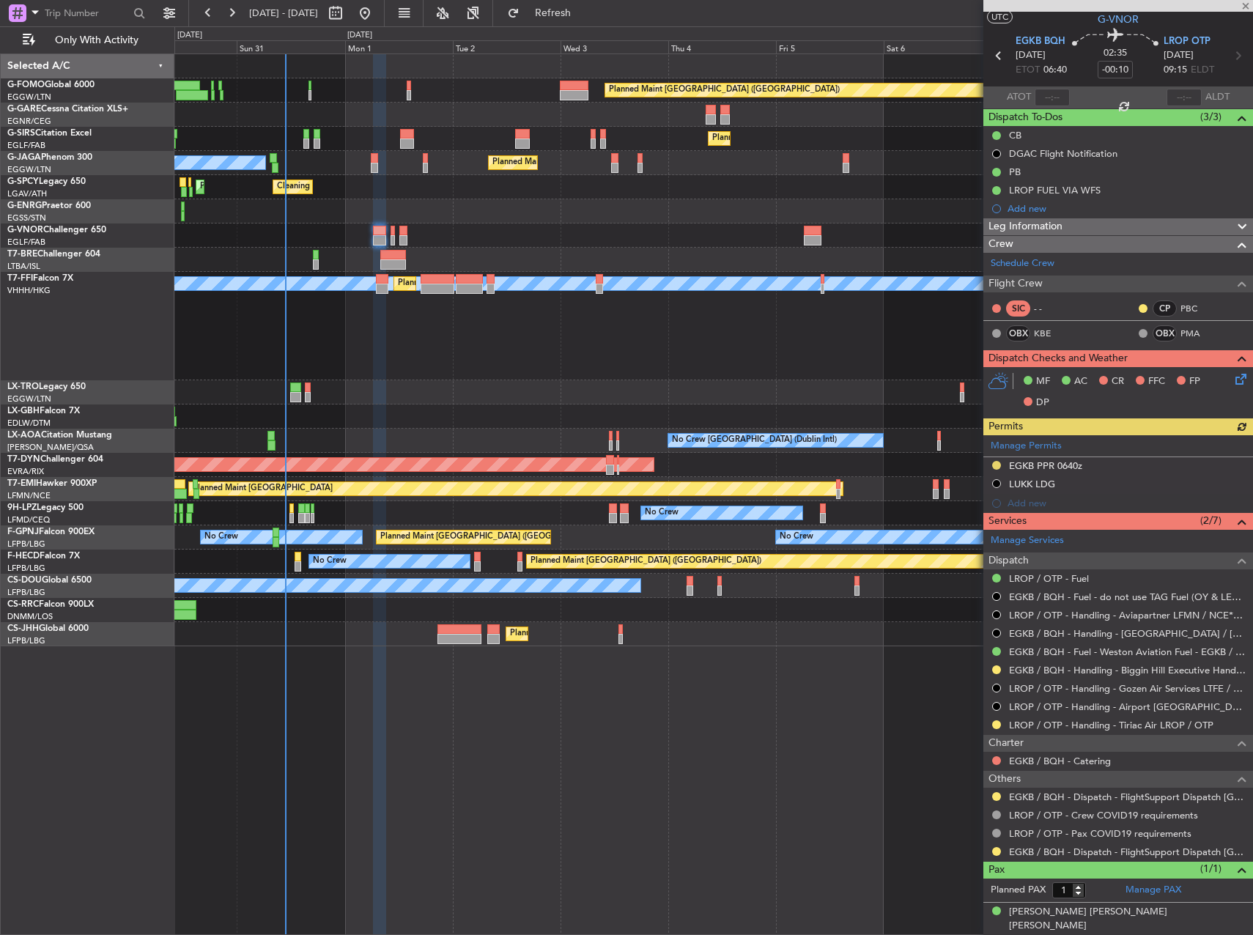
click at [991, 724] on div at bounding box center [996, 725] width 12 height 12
click at [995, 724] on button at bounding box center [996, 724] width 9 height 9
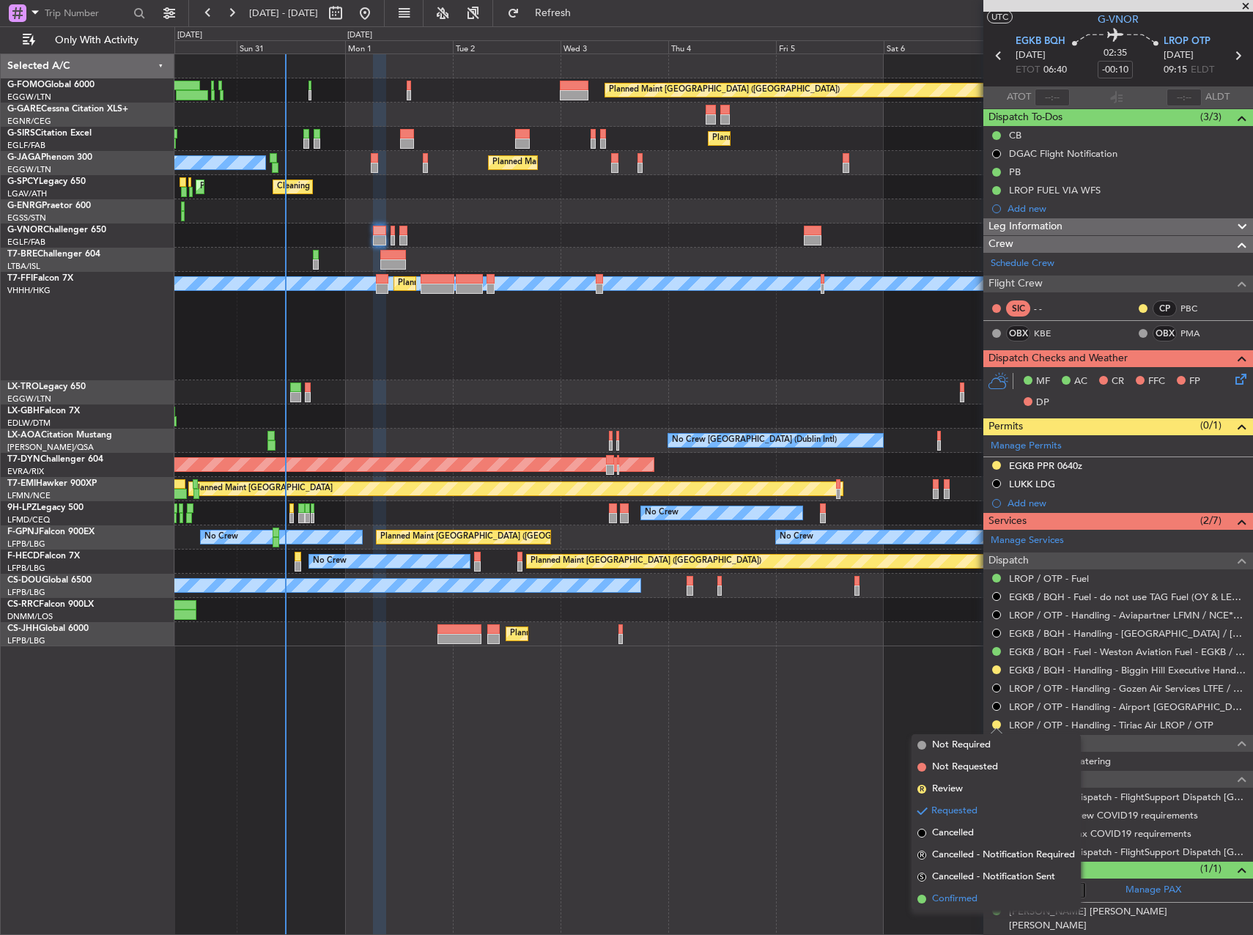
click at [1015, 892] on li "Confirmed" at bounding box center [995, 899] width 169 height 22
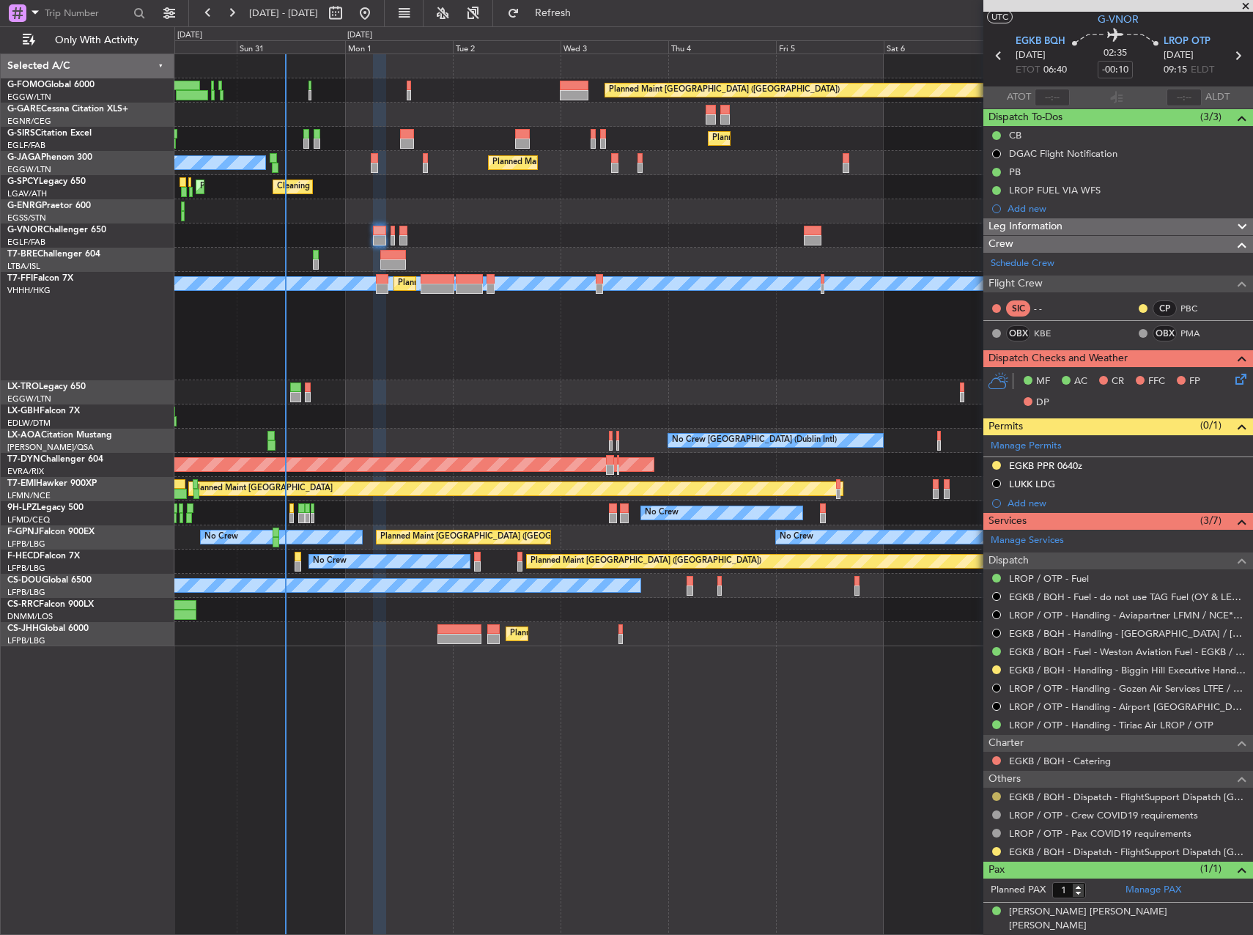
click at [995, 796] on button at bounding box center [996, 796] width 9 height 9
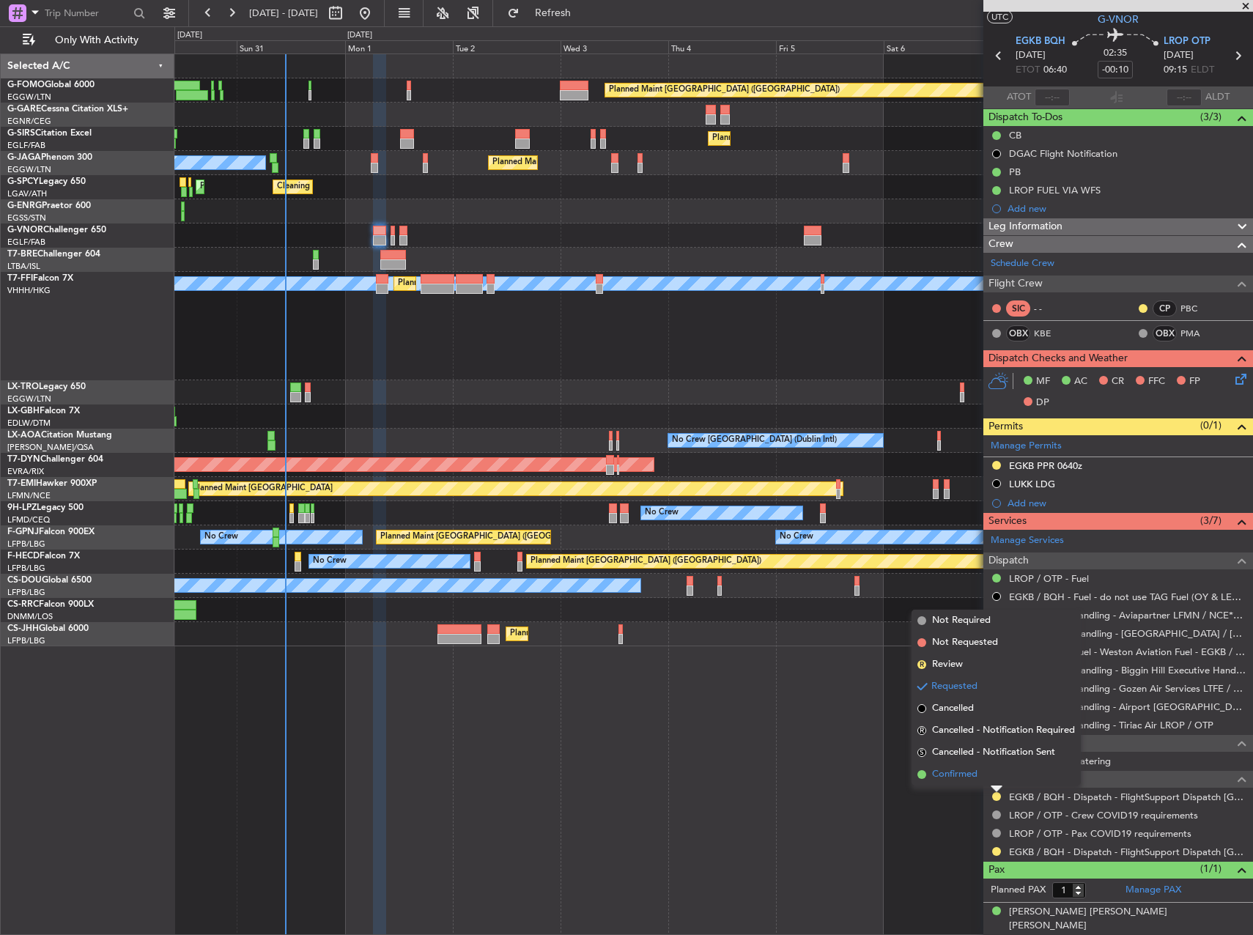
click at [954, 776] on span "Confirmed" at bounding box center [954, 774] width 45 height 15
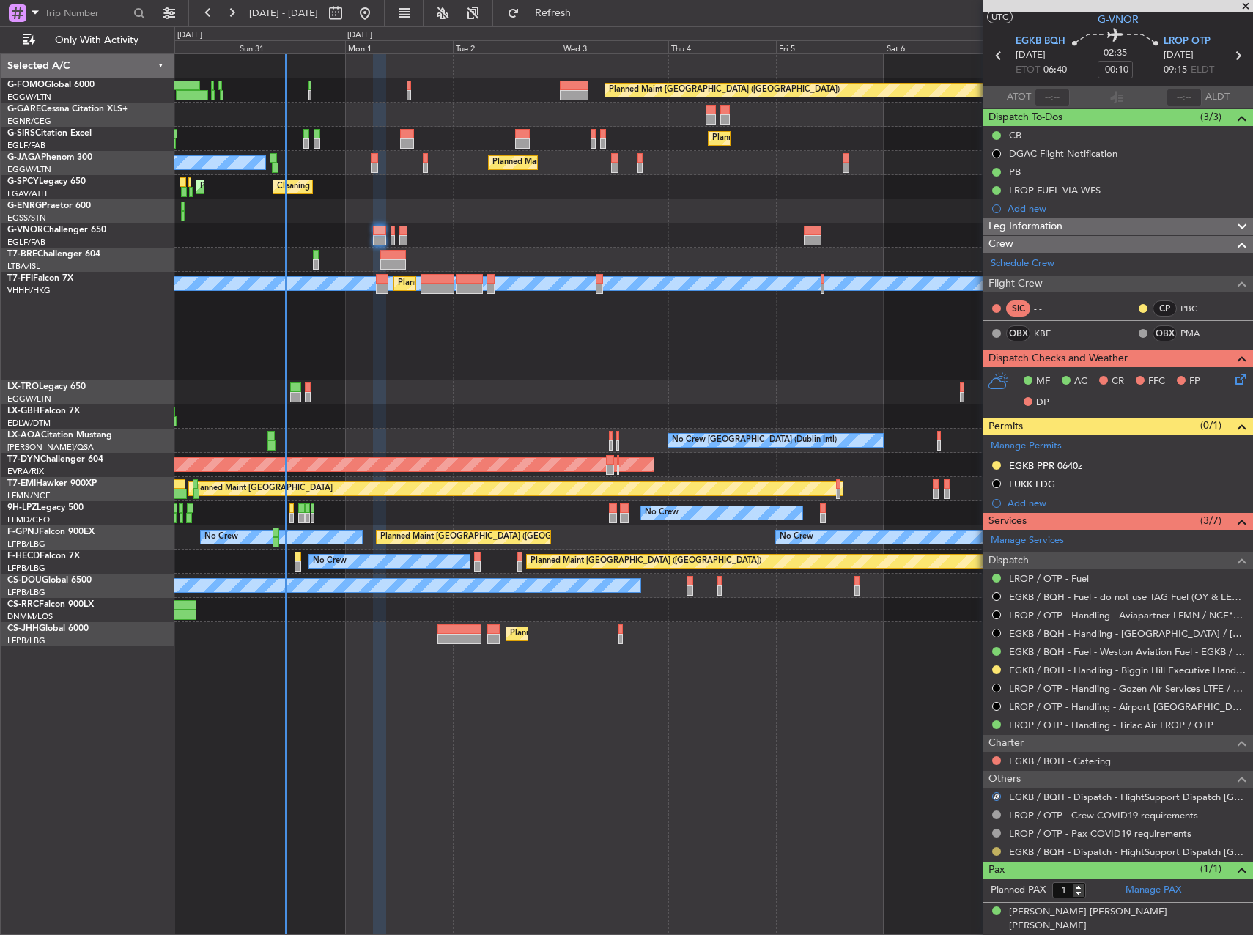
click at [996, 850] on button at bounding box center [996, 851] width 9 height 9
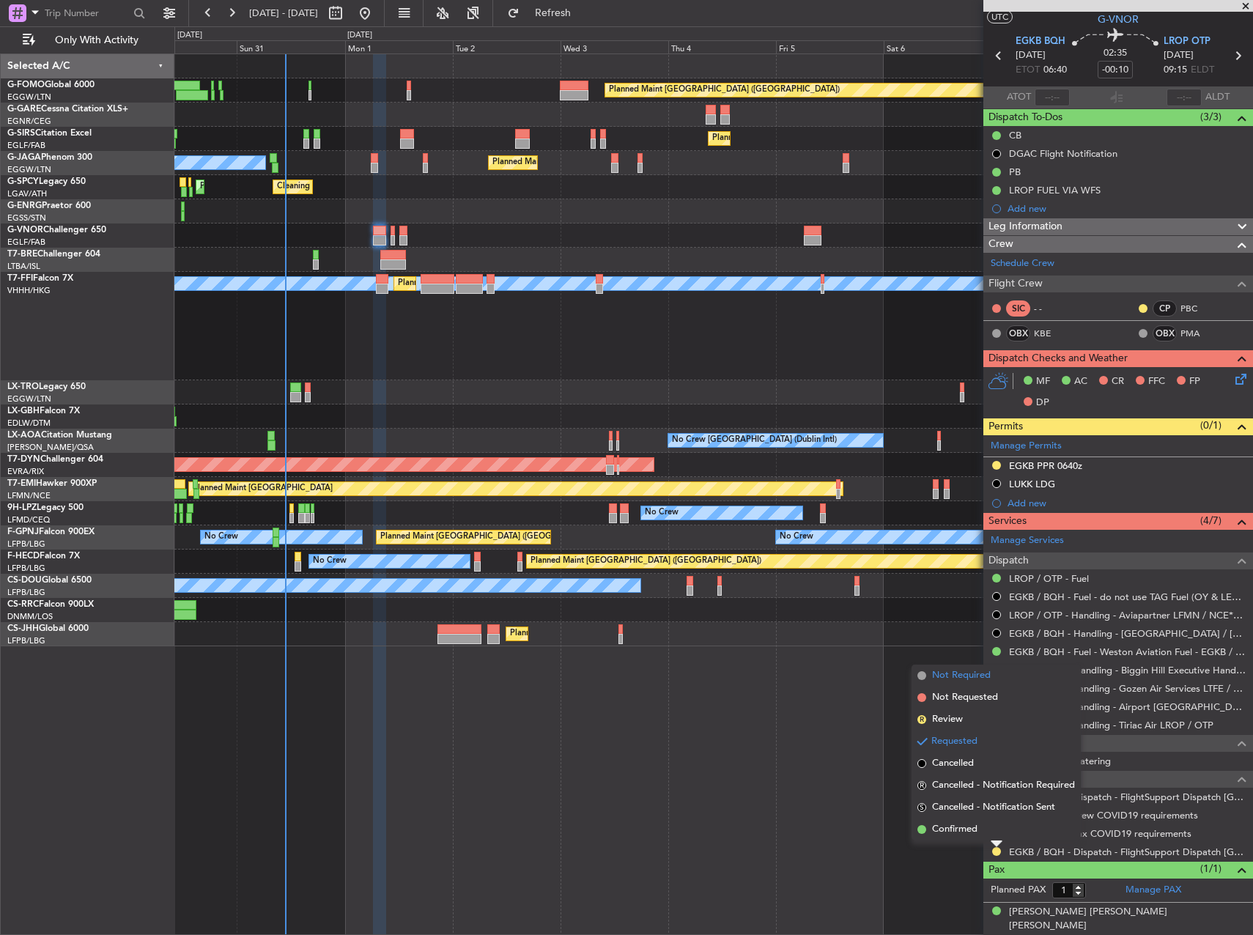
click at [965, 675] on span "Not Required" at bounding box center [961, 675] width 59 height 15
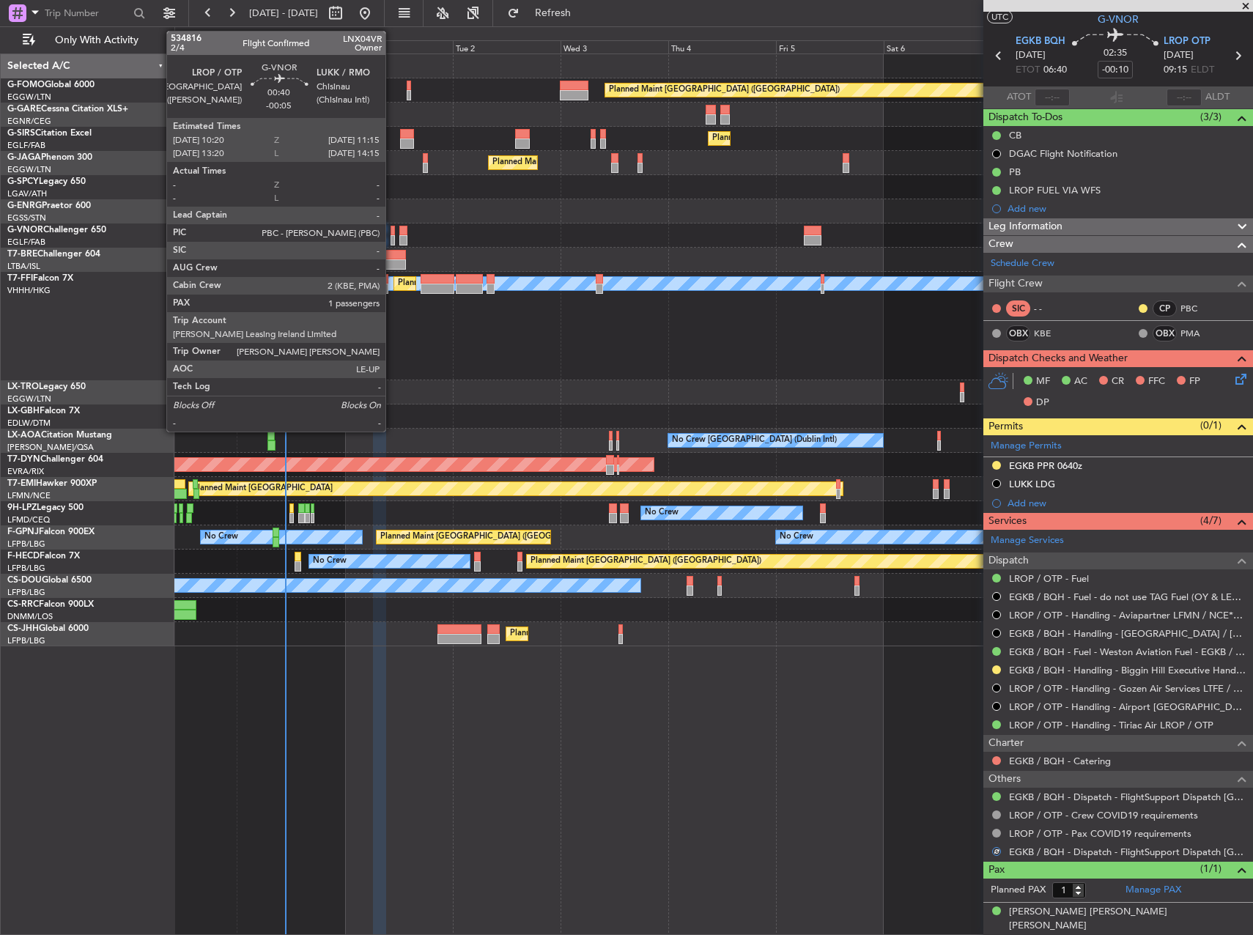
click at [392, 233] on div at bounding box center [392, 231] width 4 height 10
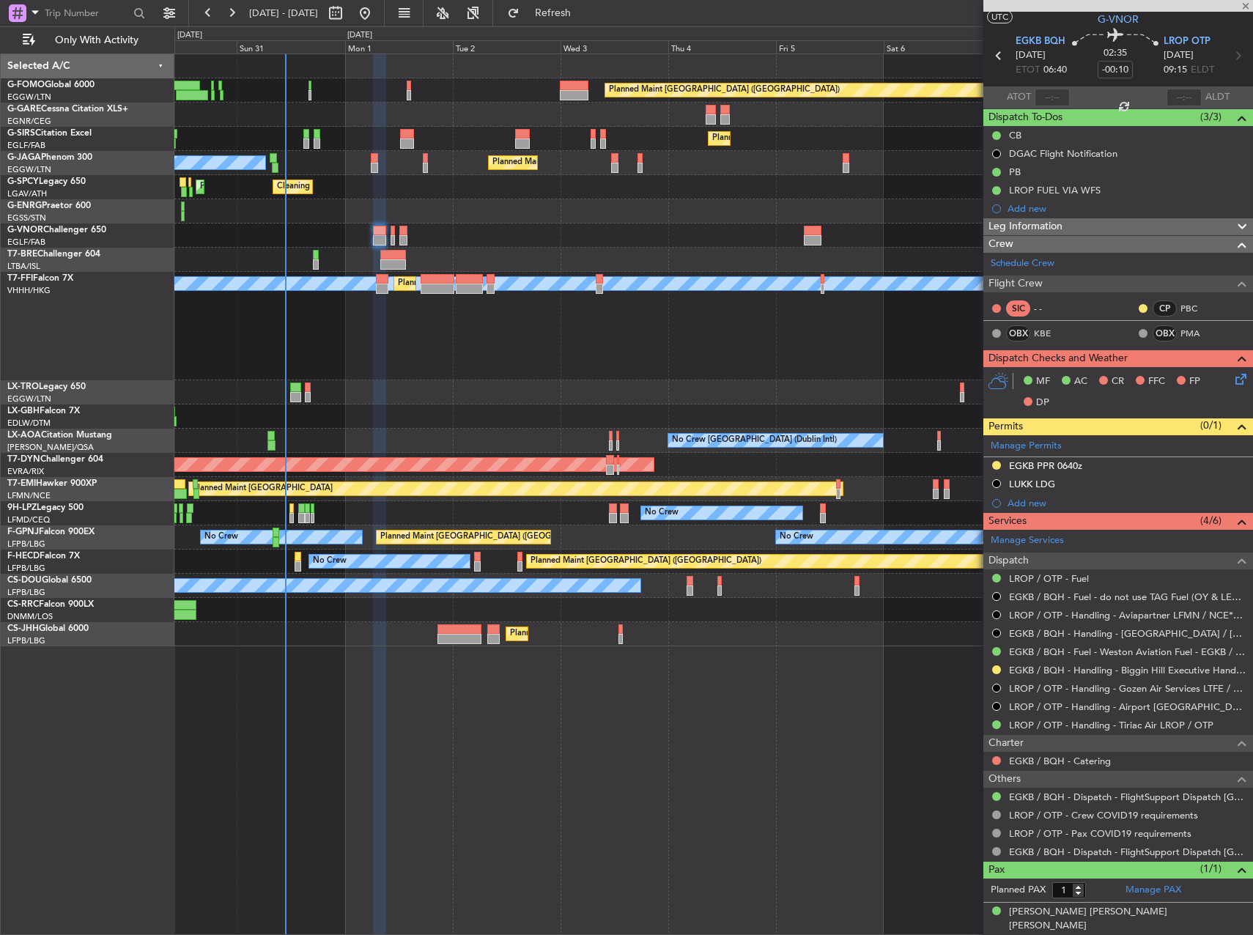
type input "-00:05"
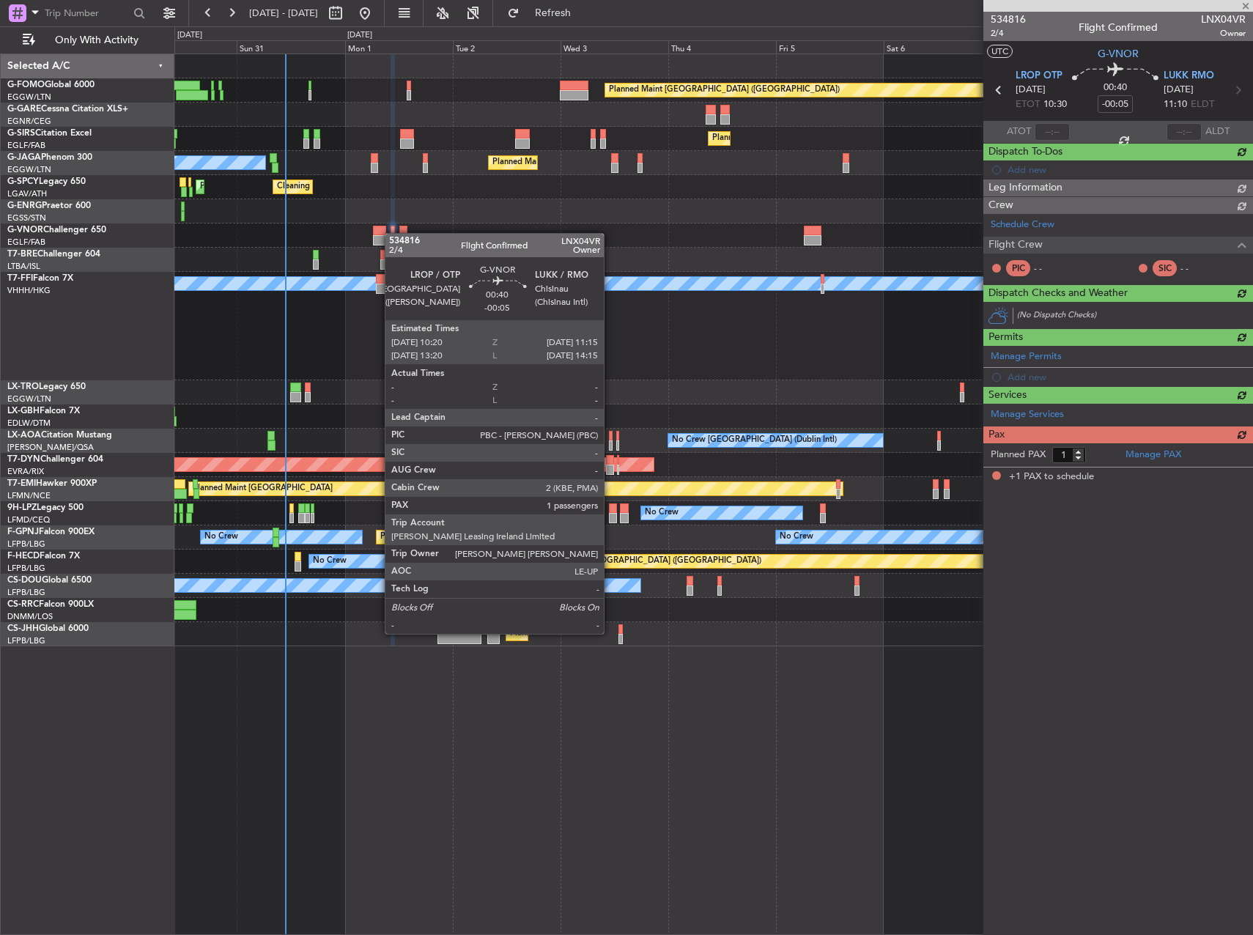
scroll to position [0, 0]
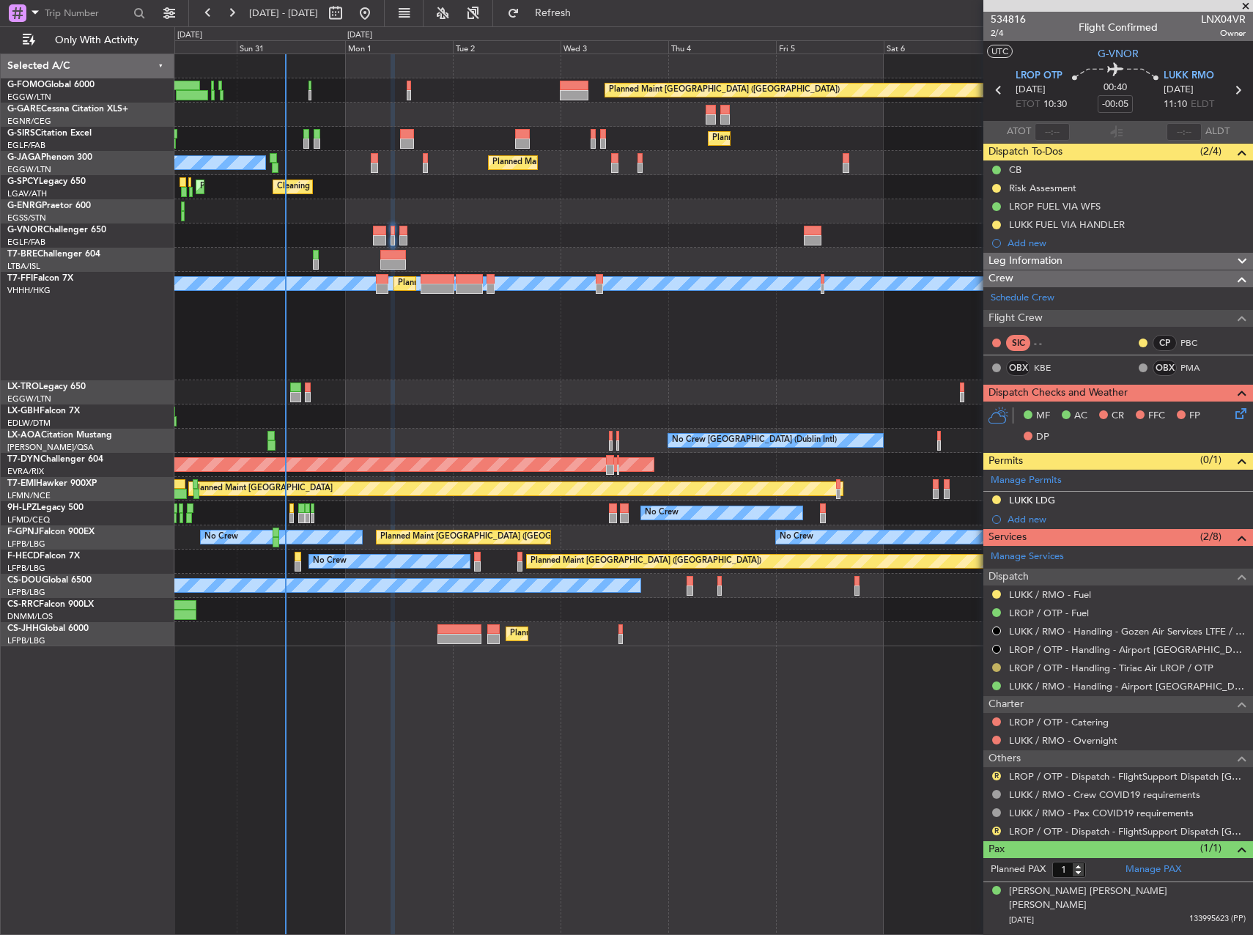
click at [993, 664] on button at bounding box center [996, 667] width 9 height 9
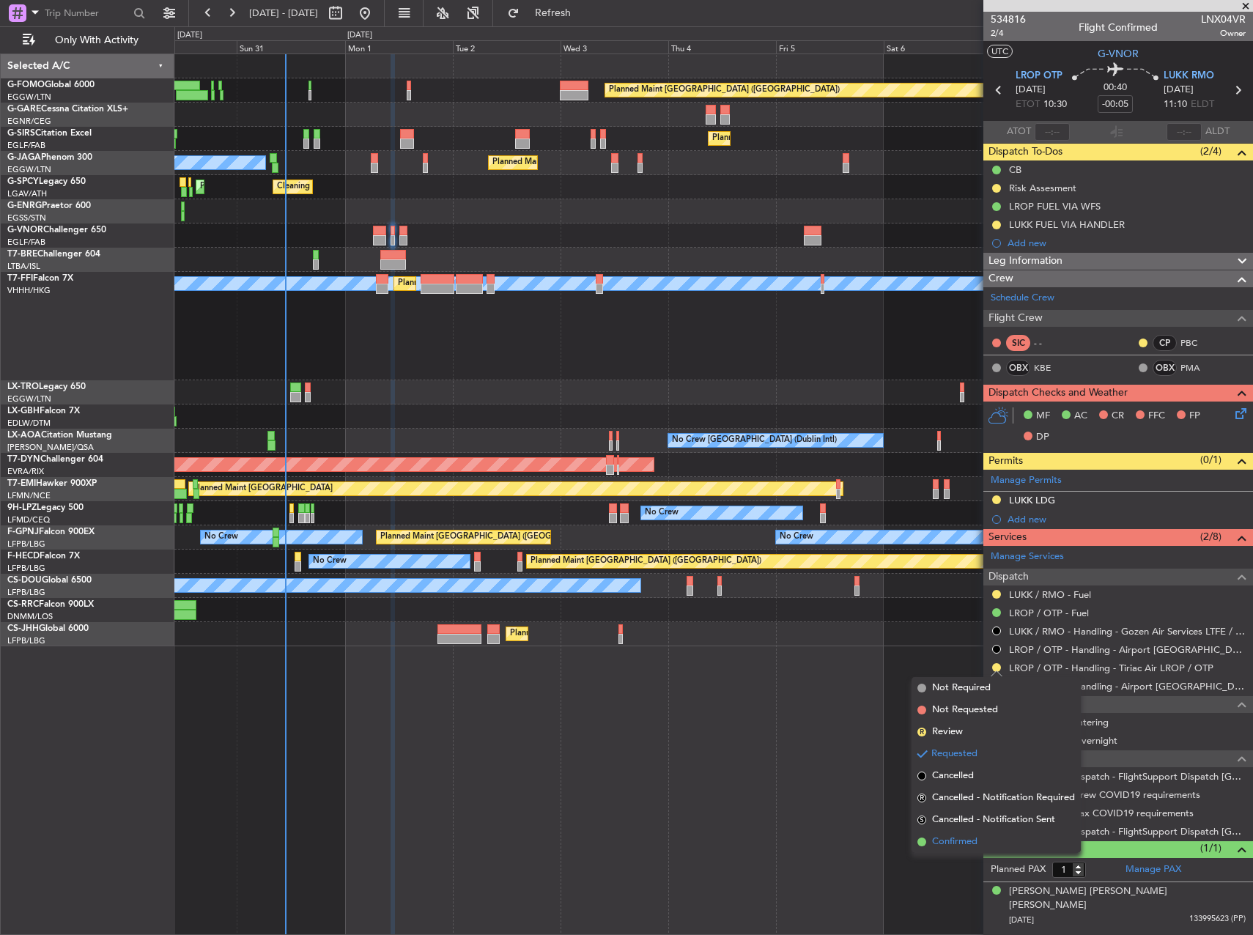
click at [974, 850] on li "Confirmed" at bounding box center [995, 842] width 169 height 22
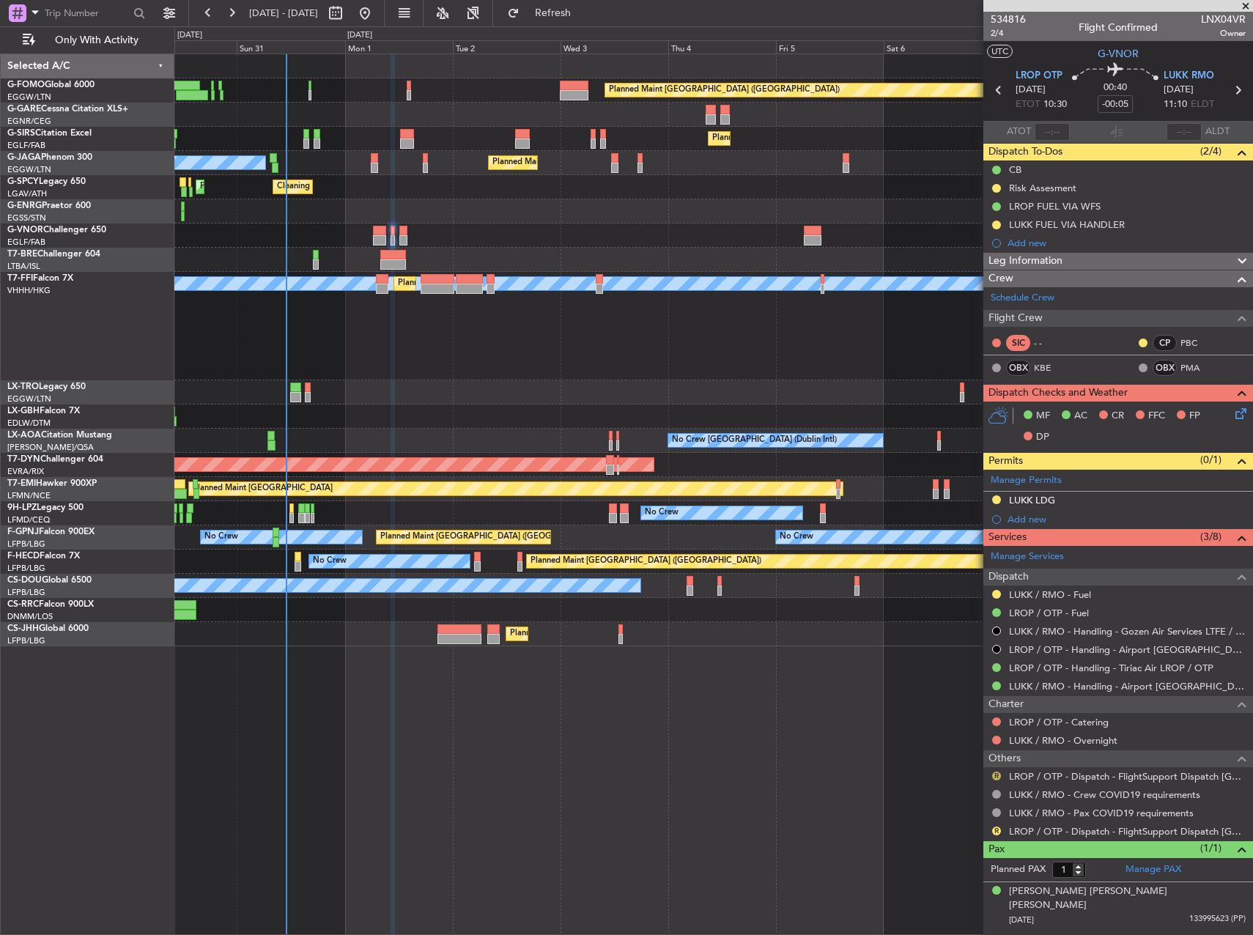
click at [999, 774] on button "R" at bounding box center [996, 775] width 9 height 9
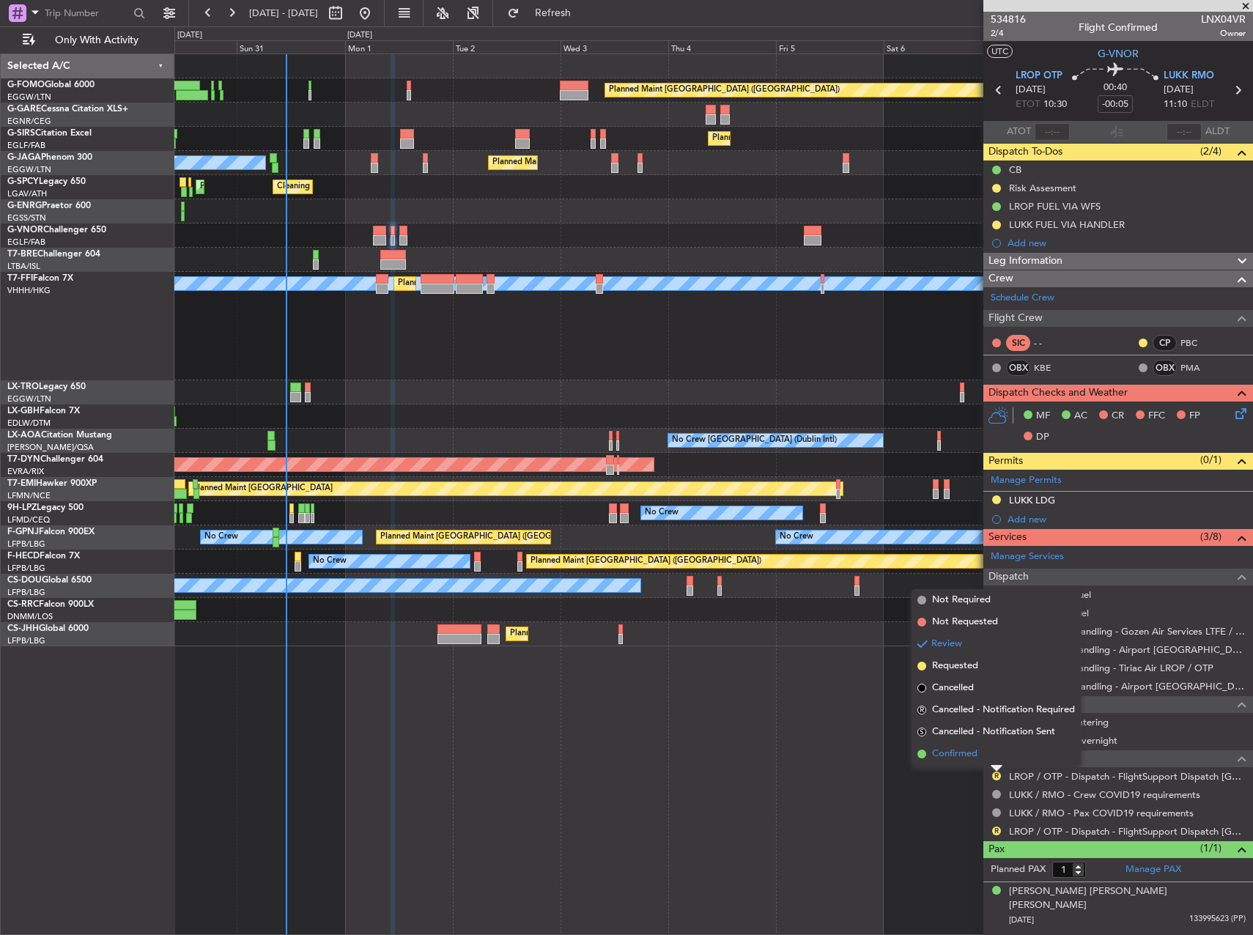
click at [975, 760] on span "Confirmed" at bounding box center [954, 753] width 45 height 15
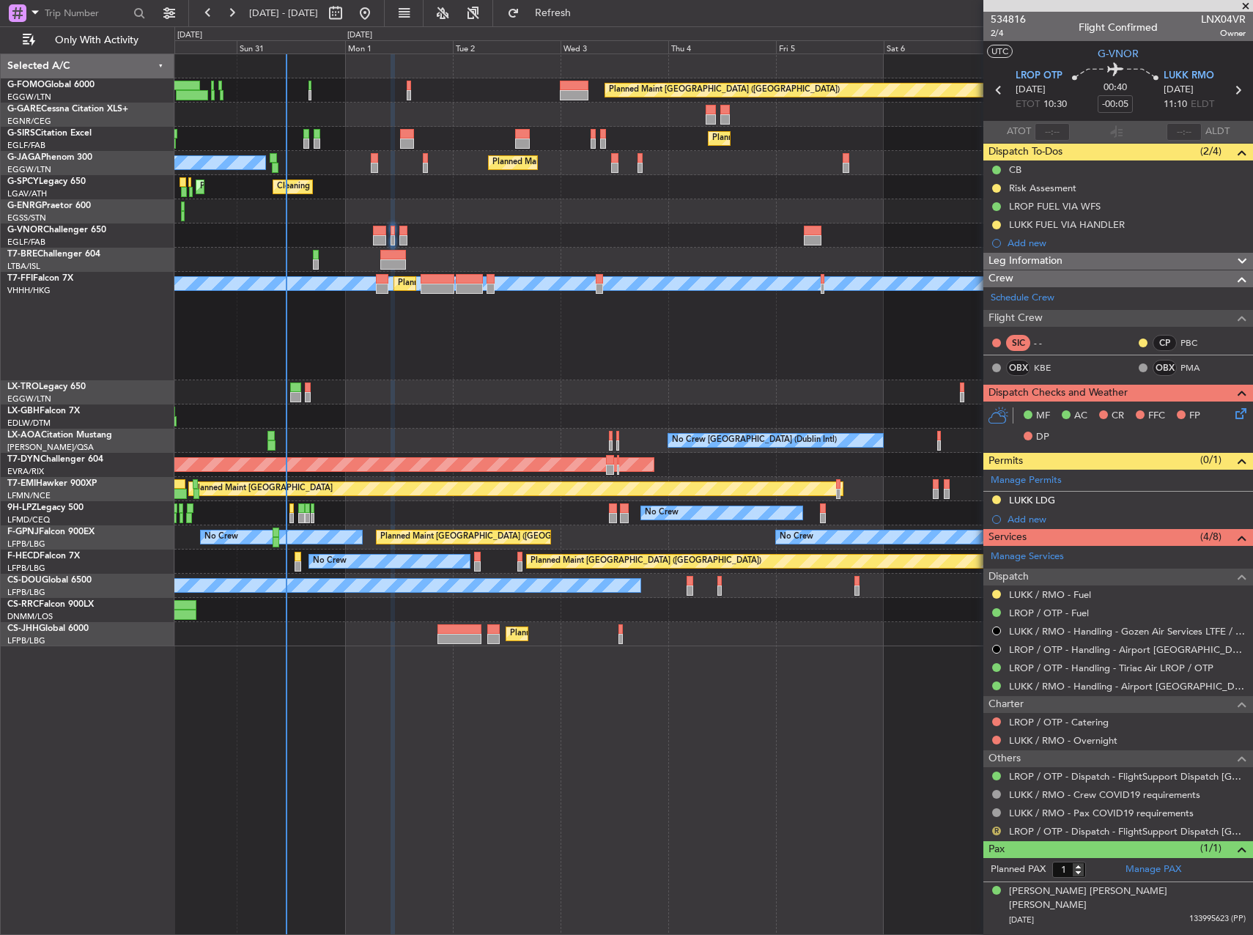
click at [998, 834] on button "R" at bounding box center [996, 830] width 9 height 9
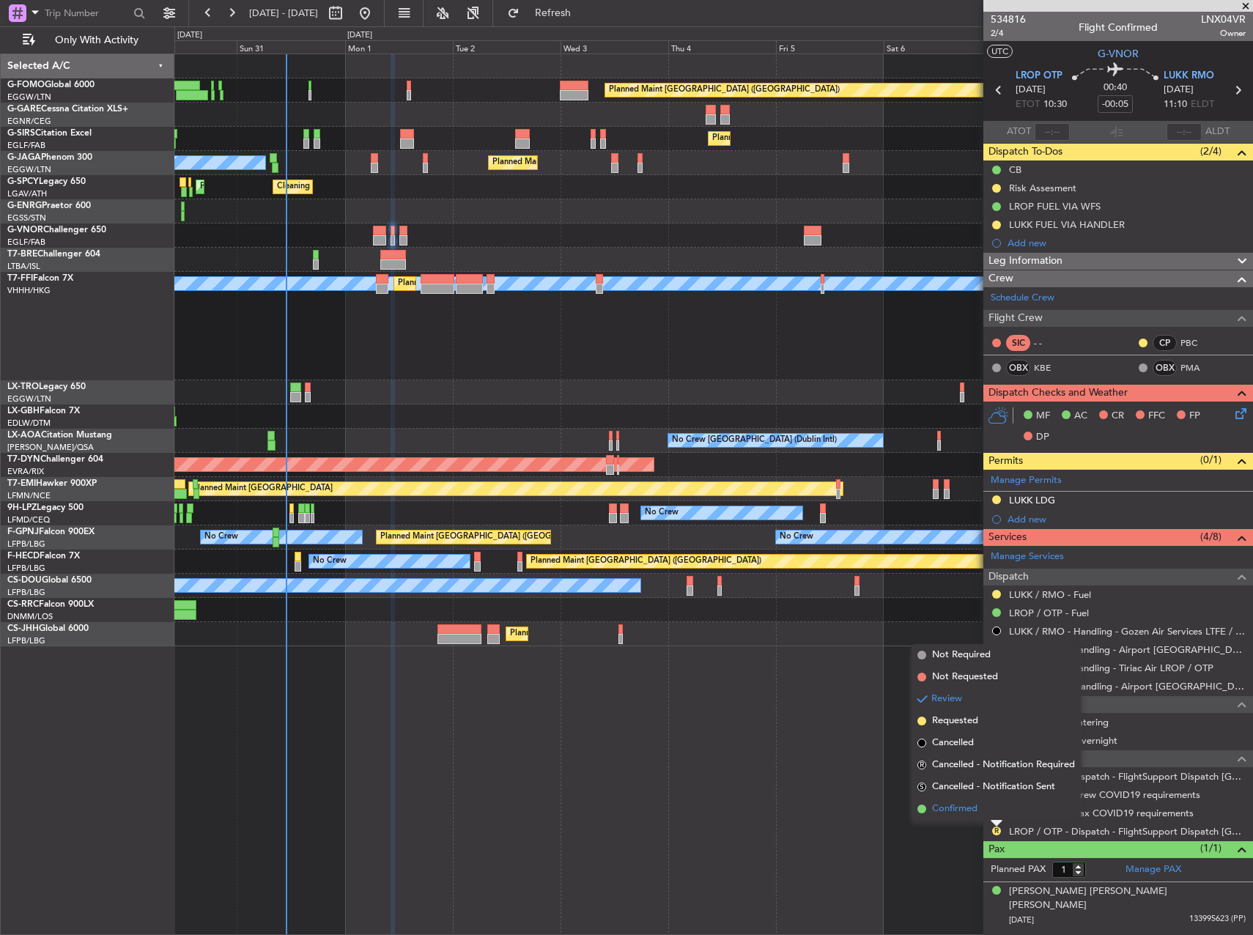
click at [968, 816] on li "Confirmed" at bounding box center [995, 809] width 169 height 22
